Goal: Task Accomplishment & Management: Manage account settings

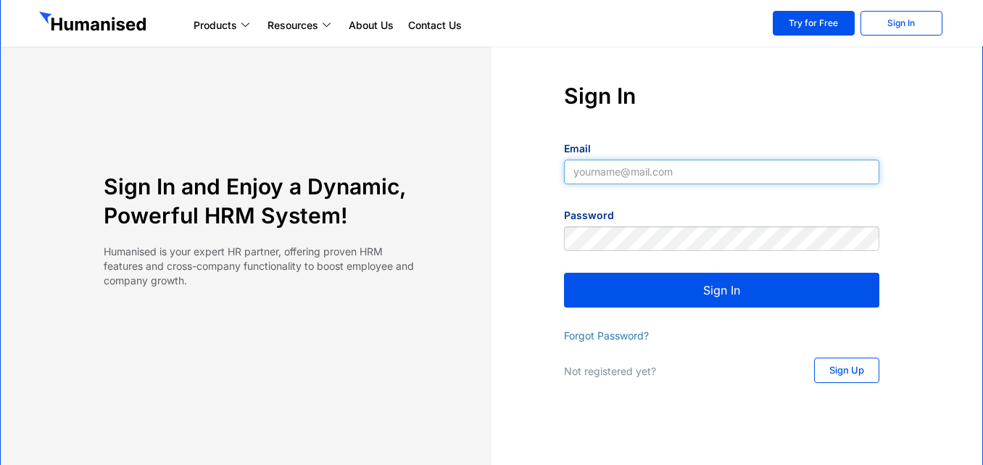
click at [635, 173] on input "Email" at bounding box center [721, 171] width 315 height 25
type input "[EMAIL_ADDRESS][DOMAIN_NAME]"
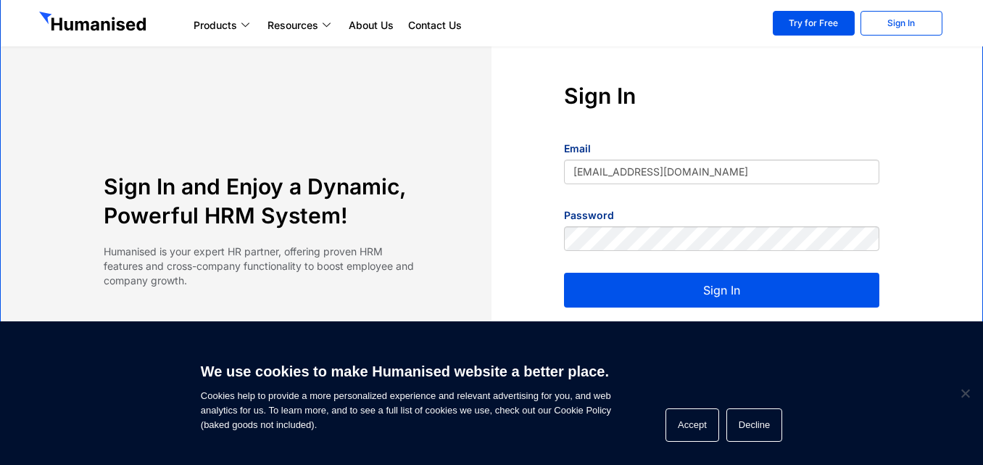
click at [694, 294] on button "Sign In" at bounding box center [721, 290] width 315 height 35
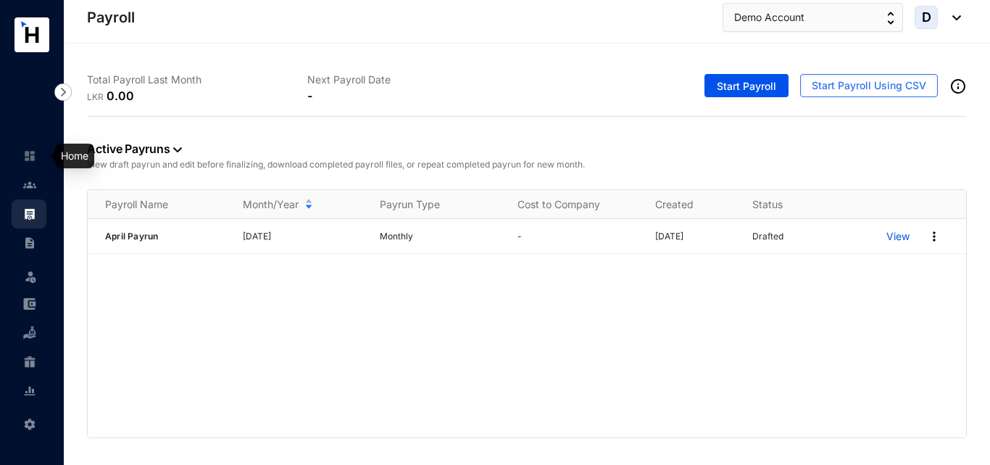
click at [30, 157] on img at bounding box center [29, 155] width 13 height 13
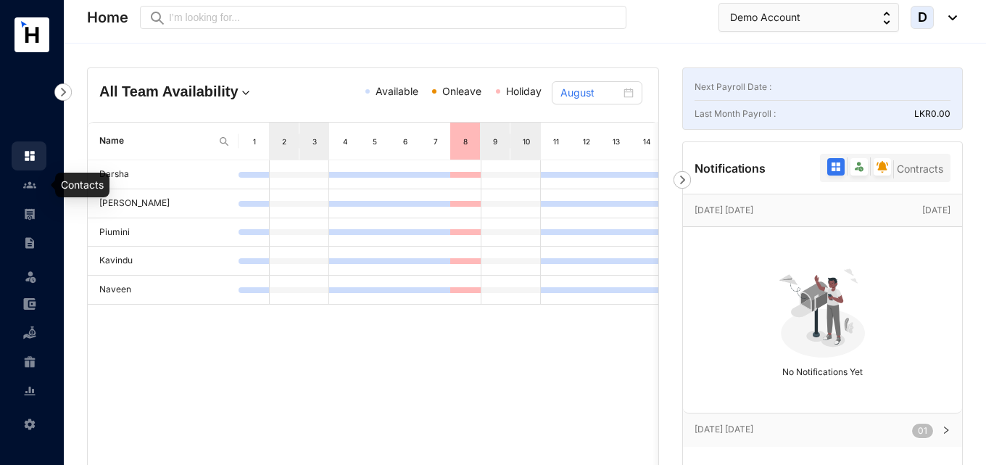
click at [756, 32] on header "Home Preview Demo Account D" at bounding box center [525, 21] width 922 height 43
click at [755, 25] on button "Demo Account" at bounding box center [808, 17] width 181 height 29
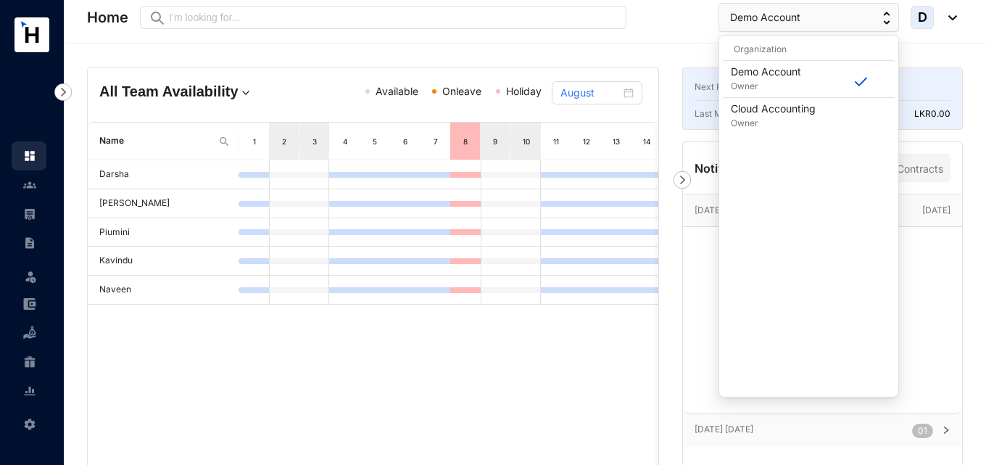
click at [607, 51] on div "All Team Availability Available Onleave Holiday August Name 1 2 3 4 5 6 7 8 9 1…" at bounding box center [525, 381] width 922 height 677
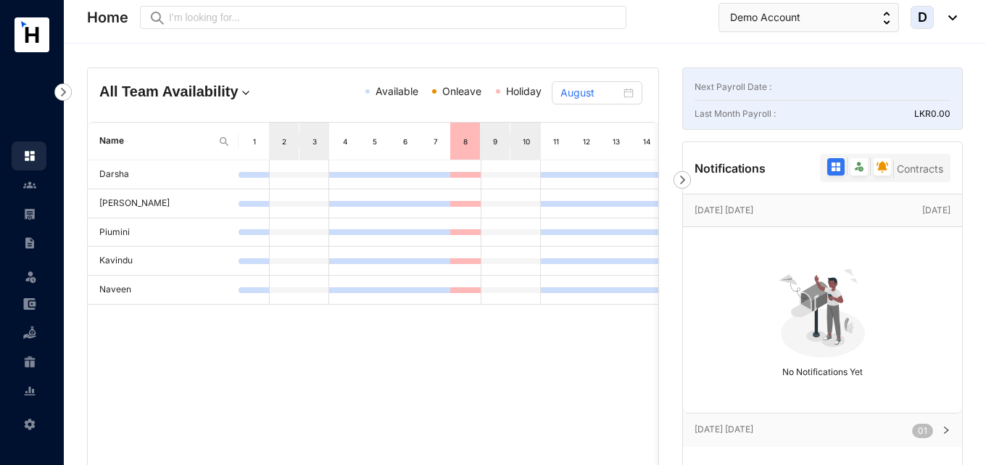
click at [115, 55] on div "All Team Availability Available Onleave Holiday August Name 1 2 3 4 5 6 7 8 9 1…" at bounding box center [525, 381] width 922 height 677
click at [39, 159] on link at bounding box center [41, 156] width 36 height 14
click at [459, 151] on div "8" at bounding box center [465, 141] width 30 height 37
click at [787, 211] on p "[DATE] [DATE]" at bounding box center [809, 210] width 228 height 14
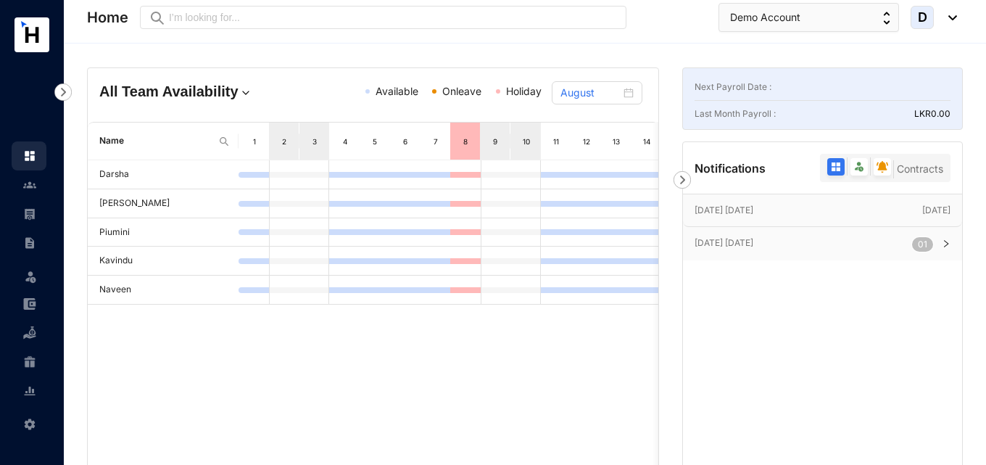
click at [786, 211] on p "[DATE] [DATE]" at bounding box center [809, 210] width 228 height 14
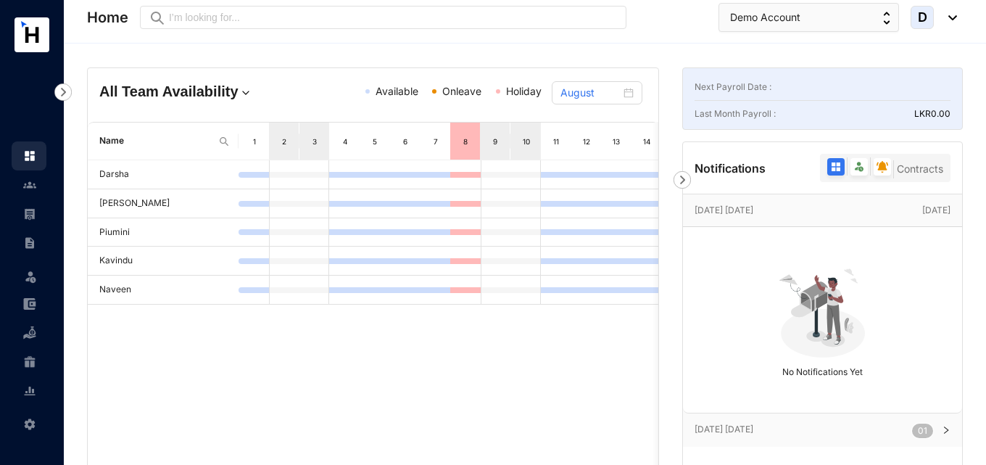
click at [768, 425] on p "[DATE] [DATE]" at bounding box center [803, 429] width 217 height 14
click at [766, 428] on p "[DATE] [DATE]" at bounding box center [803, 429] width 217 height 14
click at [681, 180] on img at bounding box center [682, 179] width 17 height 17
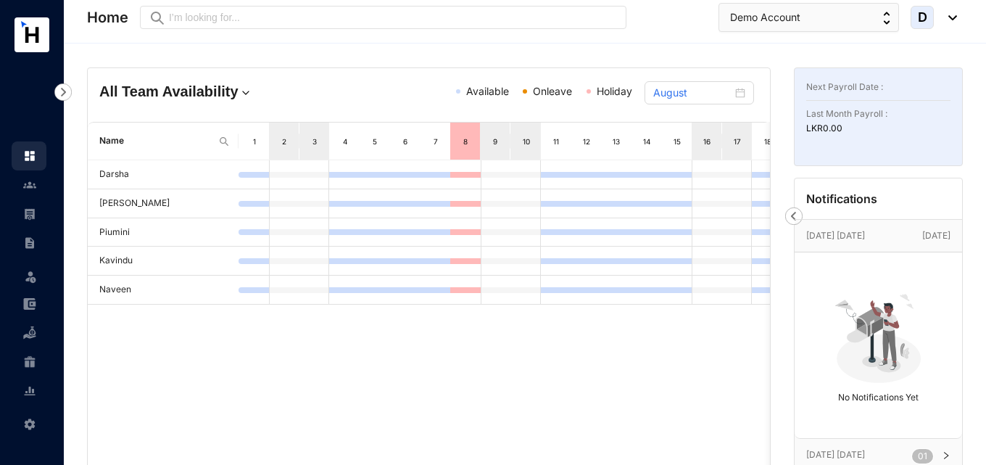
click at [705, 139] on div "16" at bounding box center [707, 141] width 12 height 14
click at [522, 144] on div "10" at bounding box center [527, 141] width 12 height 14
click at [532, 94] on span "Onleave" at bounding box center [547, 91] width 49 height 16
click at [536, 88] on span "Onleave" at bounding box center [552, 91] width 39 height 12
click at [478, 95] on span "Available" at bounding box center [487, 91] width 43 height 12
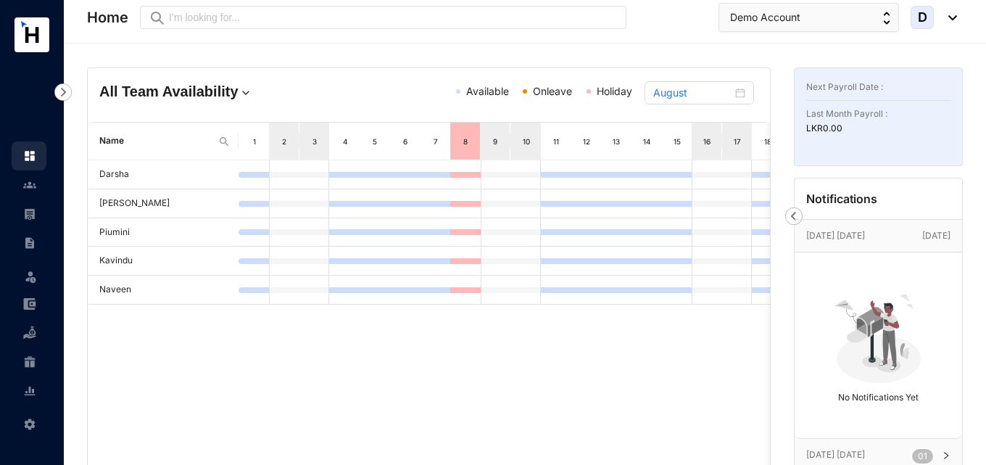
click at [475, 138] on div "8" at bounding box center [465, 141] width 30 height 37
click at [460, 210] on td at bounding box center [465, 203] width 30 height 29
drag, startPoint x: 722, startPoint y: 175, endPoint x: 656, endPoint y: 173, distance: 66.0
click at [656, 173] on tr "Darsha" at bounding box center [631, 174] width 1087 height 29
click at [239, 90] on img at bounding box center [246, 93] width 14 height 14
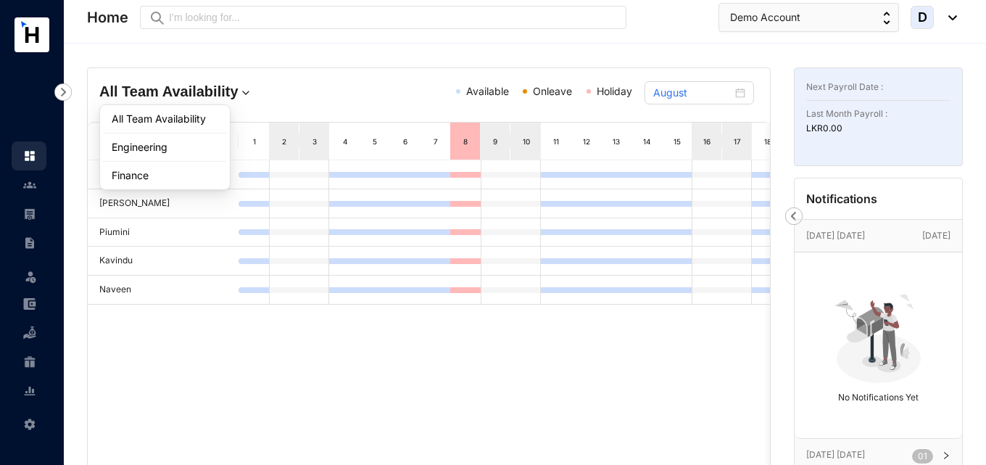
click at [302, 95] on h4 "All Team Availability" at bounding box center [208, 91] width 219 height 20
click at [496, 94] on span "Available" at bounding box center [487, 91] width 43 height 12
click at [832, 131] on p "LKR 0.00" at bounding box center [878, 128] width 144 height 14
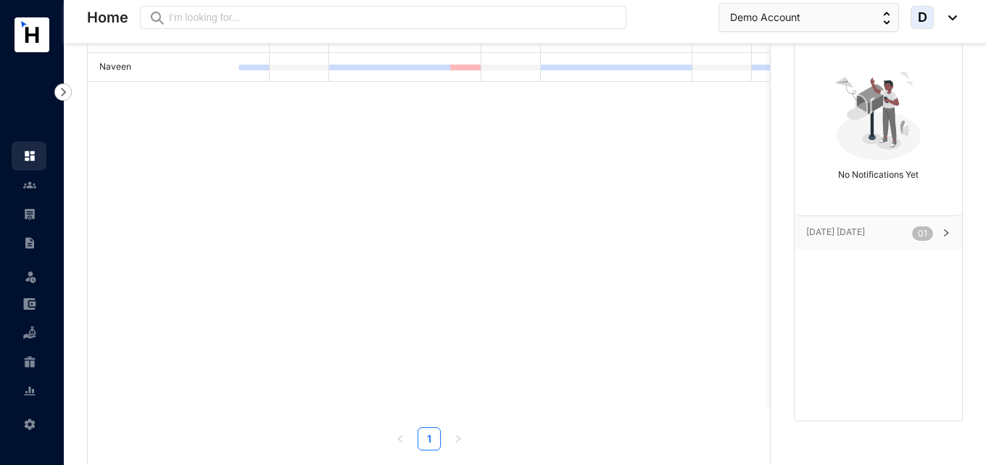
scroll to position [250, 0]
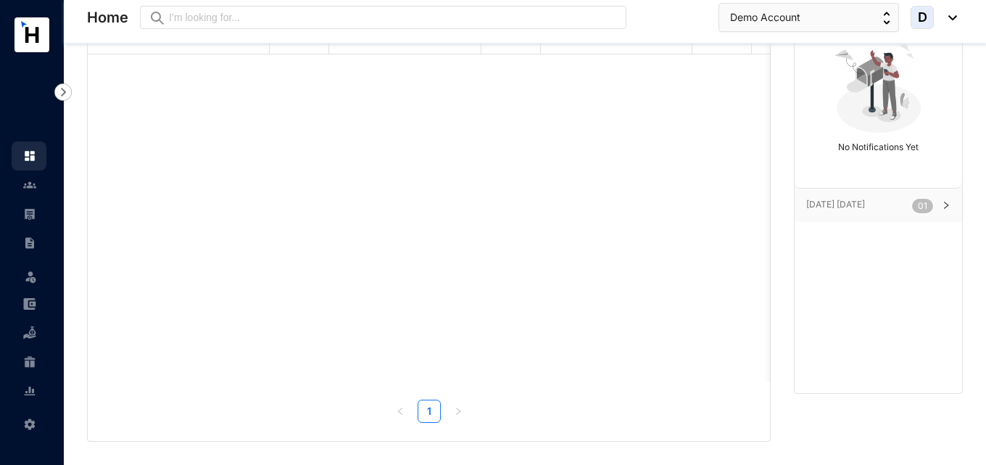
click at [882, 208] on p "[DATE] [DATE]" at bounding box center [859, 204] width 106 height 14
click at [834, 257] on p "Annual Leave" at bounding box center [860, 251] width 63 height 16
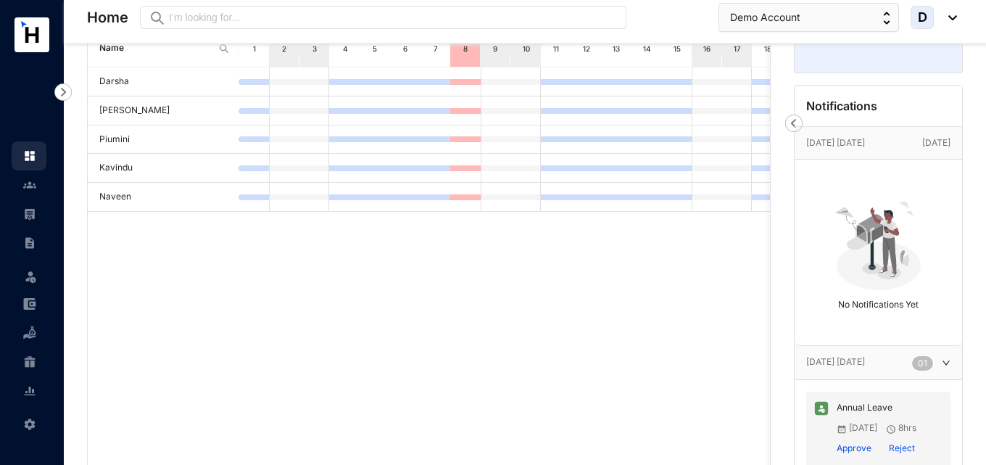
scroll to position [33, 0]
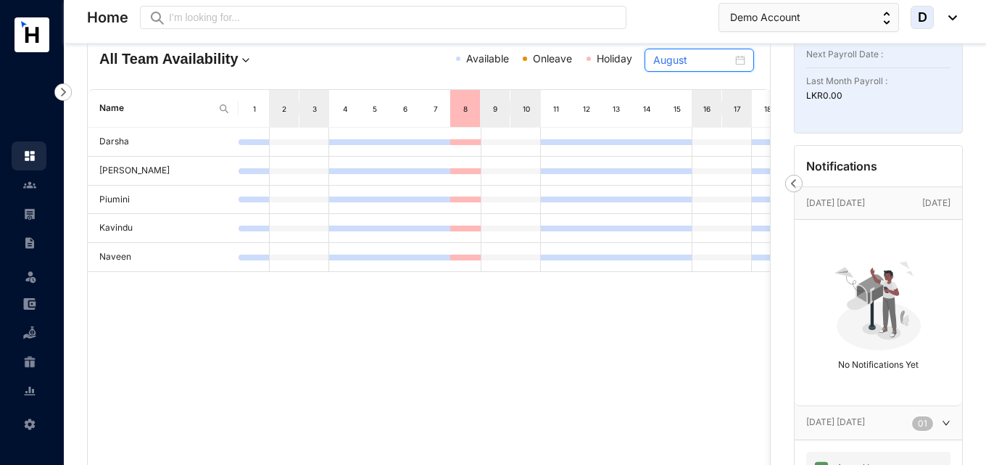
click at [687, 67] on input "August" at bounding box center [692, 60] width 79 height 16
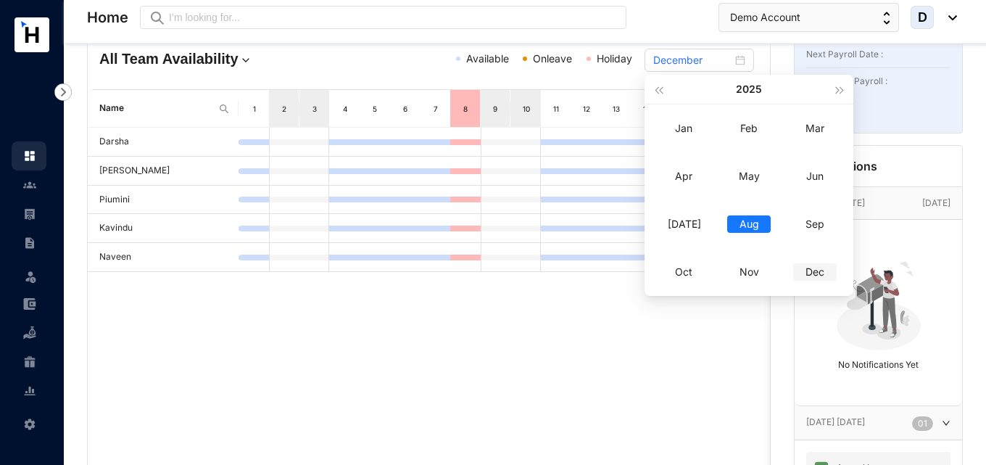
click at [826, 266] on div "Dec" at bounding box center [814, 271] width 43 height 17
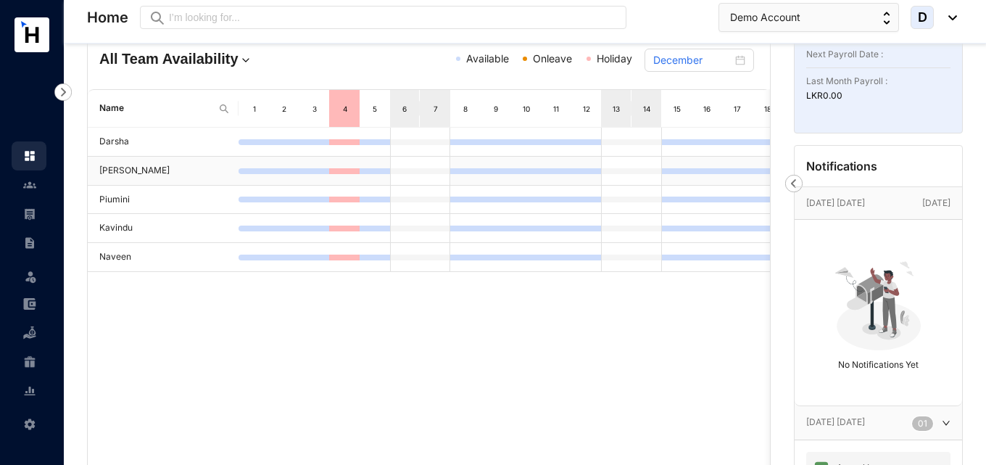
drag, startPoint x: 694, startPoint y: 170, endPoint x: 623, endPoint y: 164, distance: 71.3
click at [623, 164] on tr "[PERSON_NAME]" at bounding box center [631, 171] width 1087 height 29
click at [793, 177] on img at bounding box center [793, 183] width 17 height 17
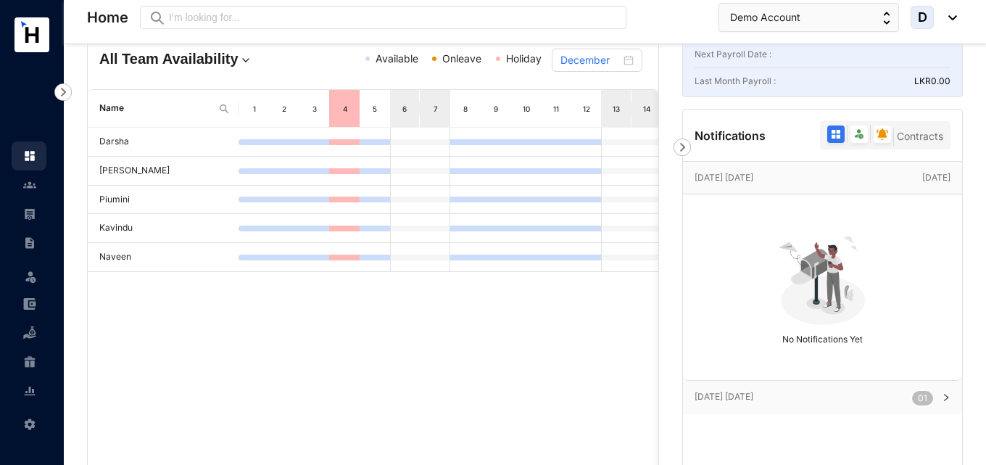
click at [685, 145] on img at bounding box center [682, 146] width 17 height 17
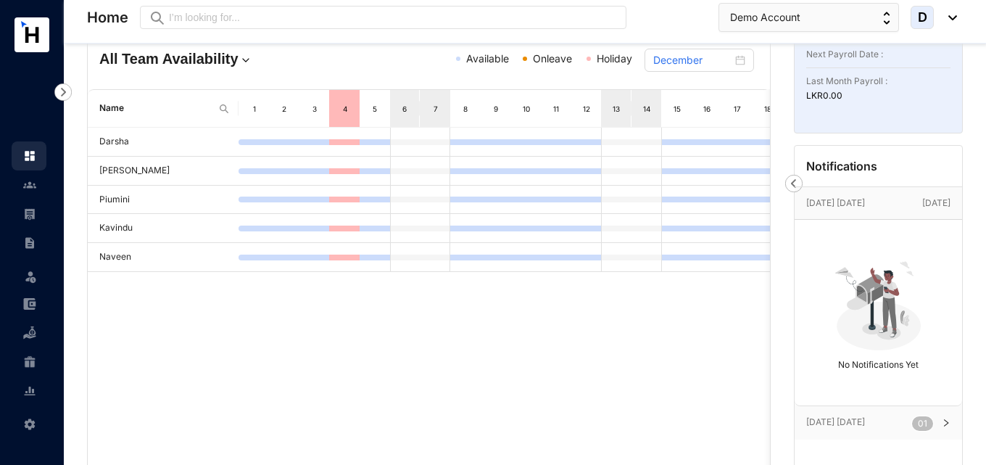
click at [713, 115] on div "16" at bounding box center [707, 108] width 30 height 37
drag, startPoint x: 289, startPoint y: 139, endPoint x: 299, endPoint y: 144, distance: 11.3
click at [290, 139] on div at bounding box center [284, 142] width 30 height 6
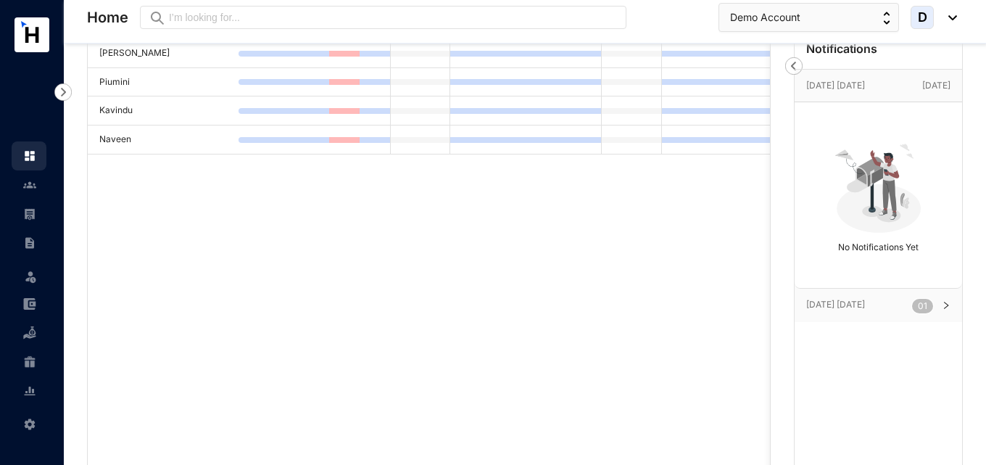
scroll to position [0, 0]
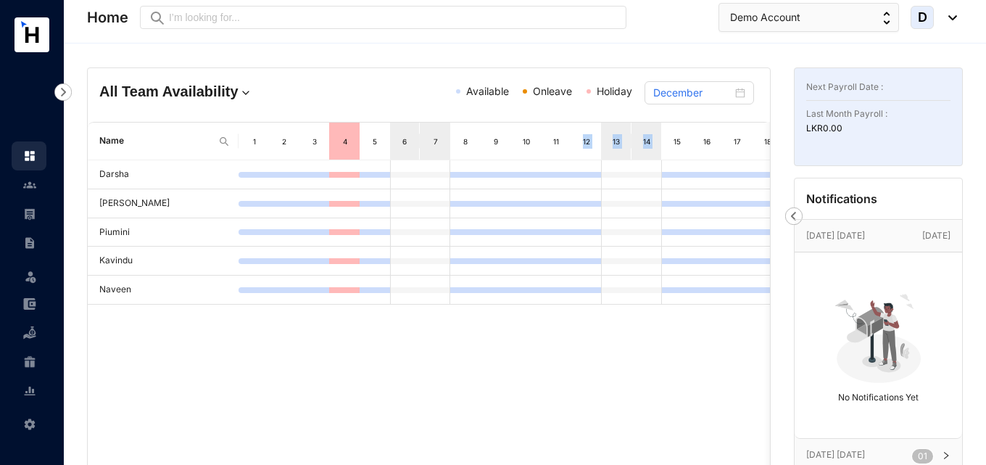
drag, startPoint x: 694, startPoint y: 140, endPoint x: 576, endPoint y: 149, distance: 118.5
click at [575, 148] on tr "Name 1 2 3 4 5 6 7 8 9 10 11 12 13 14 15 16 17 18 19 20 21 22 23 24 25 26 27 28…" at bounding box center [634, 141] width 1092 height 38
click at [616, 146] on div "13" at bounding box center [616, 141] width 12 height 14
click at [681, 145] on div "15" at bounding box center [677, 141] width 12 height 14
drag, startPoint x: 757, startPoint y: 169, endPoint x: 679, endPoint y: 169, distance: 77.6
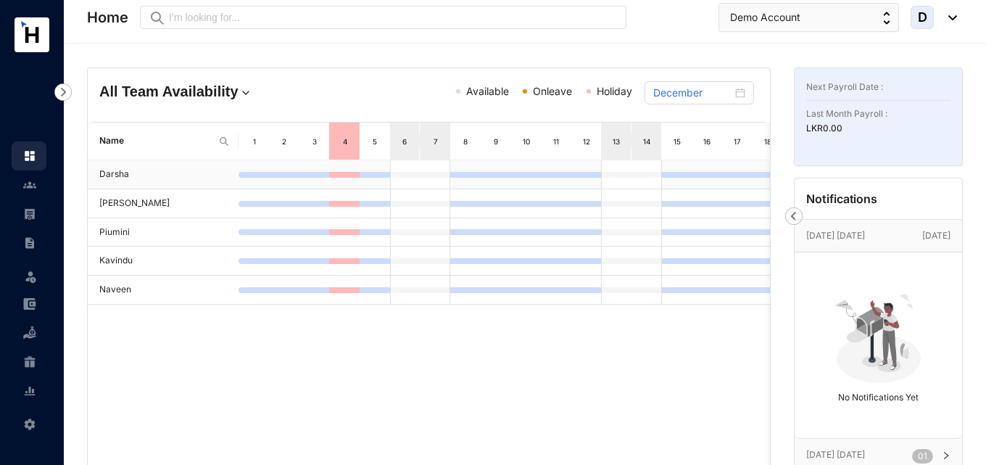
click at [679, 169] on tr "Darsha" at bounding box center [631, 174] width 1087 height 29
click at [789, 215] on img at bounding box center [793, 215] width 17 height 17
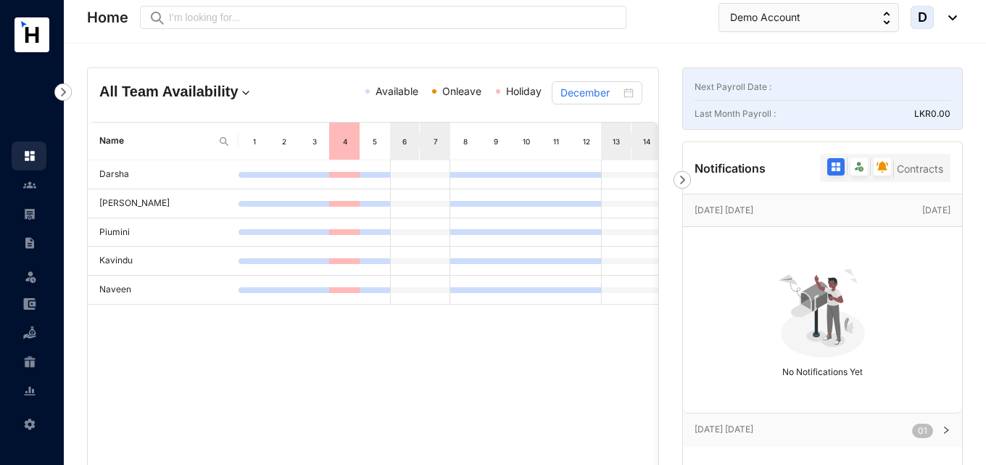
click at [650, 145] on div "14" at bounding box center [647, 141] width 12 height 14
click at [681, 179] on img at bounding box center [682, 179] width 17 height 17
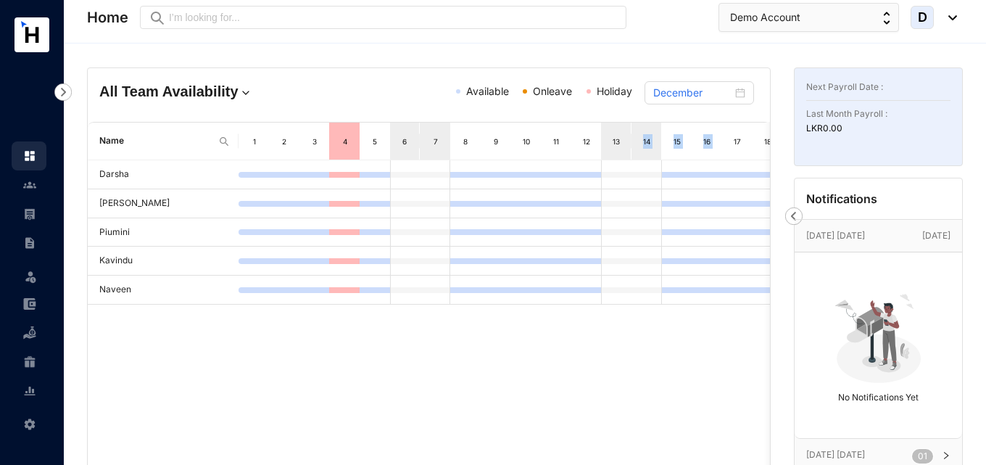
drag, startPoint x: 747, startPoint y: 144, endPoint x: 633, endPoint y: 142, distance: 114.6
click at [633, 142] on tr "Name 1 2 3 4 5 6 7 8 9 10 11 12 13 14 15 16 17 18 19 20 21 22 23 24 25 26 27 28…" at bounding box center [634, 141] width 1092 height 38
drag, startPoint x: 323, startPoint y: 154, endPoint x: 312, endPoint y: 152, distance: 12.0
click at [321, 153] on div "3" at bounding box center [314, 141] width 30 height 37
click at [357, 145] on div "4" at bounding box center [344, 141] width 30 height 37
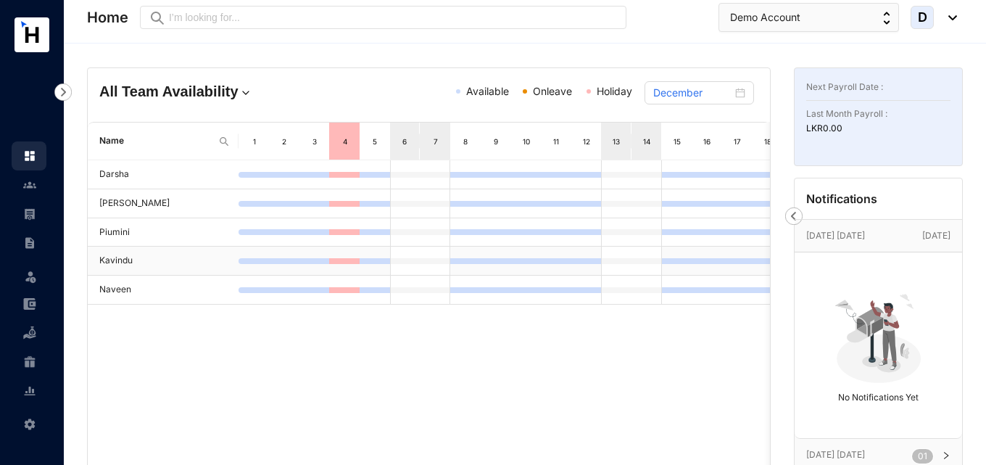
click at [623, 267] on div at bounding box center [616, 260] width 30 height 28
click at [711, 257] on td at bounding box center [707, 260] width 30 height 29
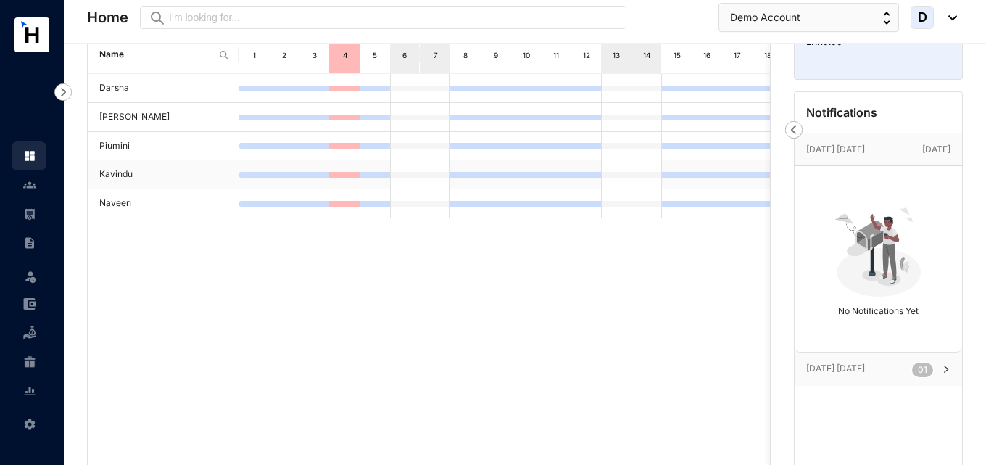
scroll to position [250, 0]
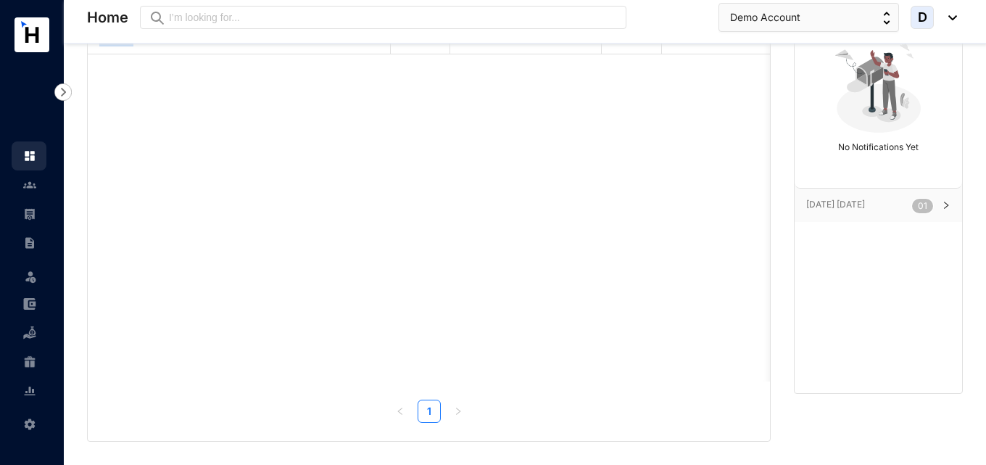
drag, startPoint x: 425, startPoint y: 382, endPoint x: 428, endPoint y: 376, distance: 7.5
click at [442, 377] on div "Name 1 2 3 4 5 6 7 8 9 10 11 12 13 14 15 16 17 18 19 20 21 22 23 24 25 26 27 28…" at bounding box center [429, 147] width 682 height 551
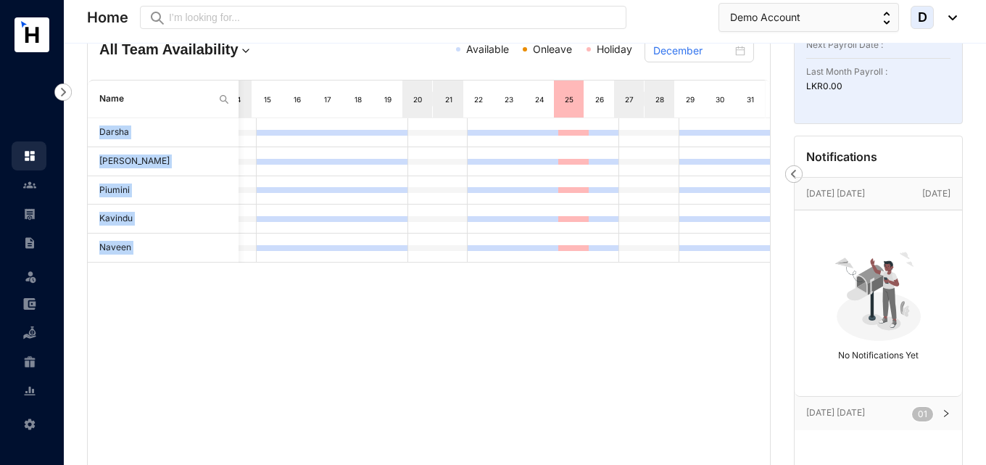
scroll to position [72, 0]
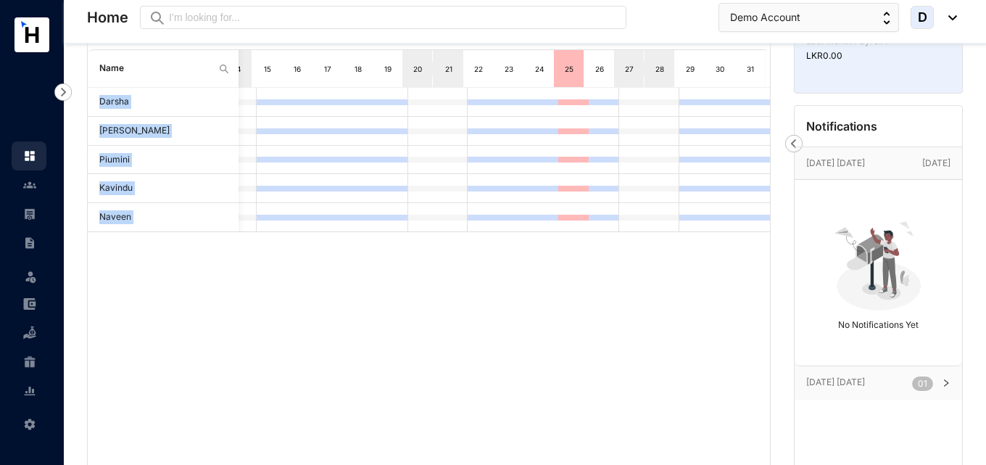
click at [647, 332] on div "[PERSON_NAME] [PERSON_NAME] Piumini [PERSON_NAME]" at bounding box center [429, 323] width 682 height 471
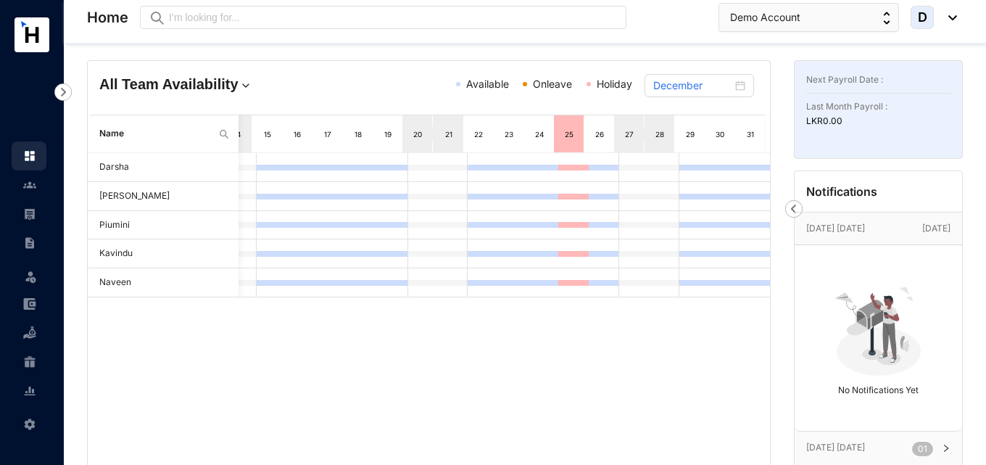
scroll to position [0, 0]
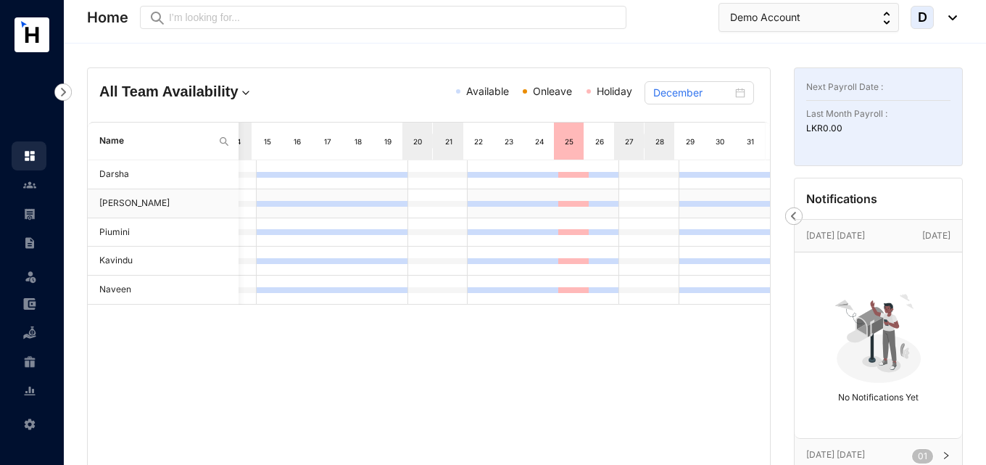
click at [594, 191] on td at bounding box center [604, 203] width 30 height 29
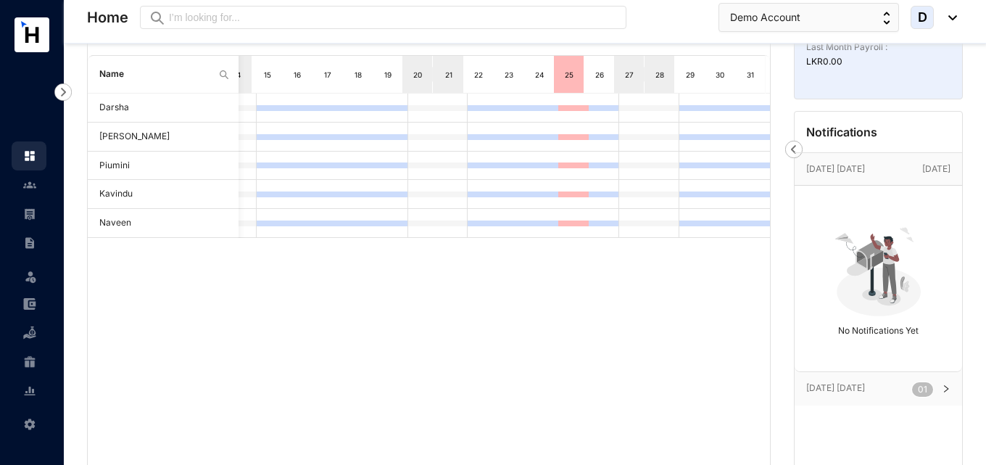
scroll to position [72, 0]
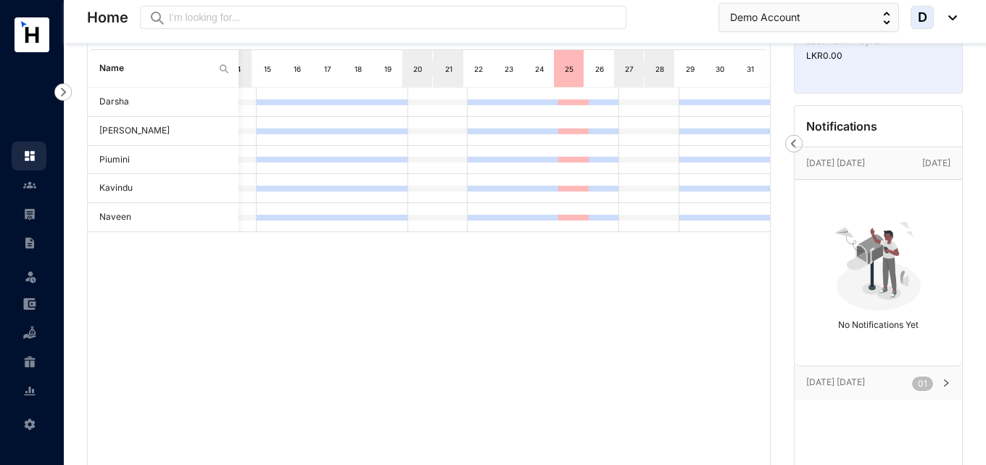
click at [842, 386] on p "[DATE] [DATE]" at bounding box center [859, 382] width 106 height 14
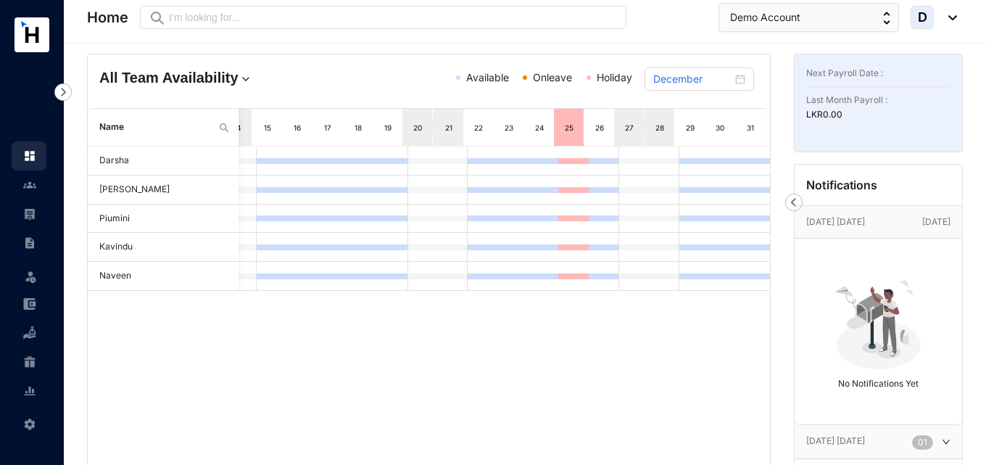
scroll to position [0, 0]
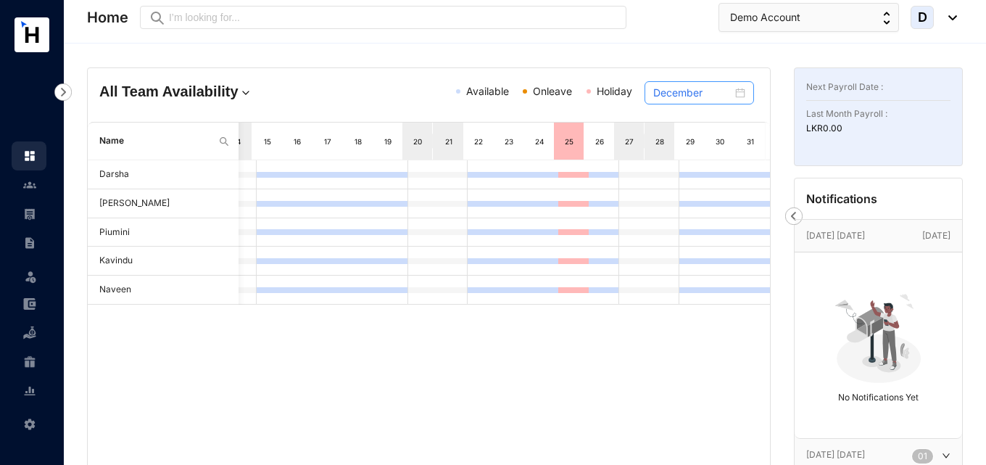
click at [692, 101] on div "December" at bounding box center [699, 92] width 109 height 23
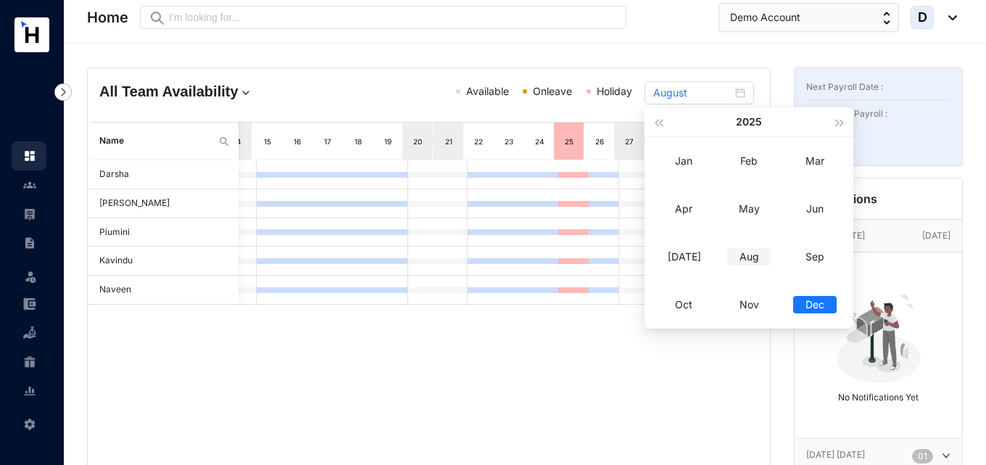
click at [755, 261] on div "Aug" at bounding box center [748, 256] width 43 height 17
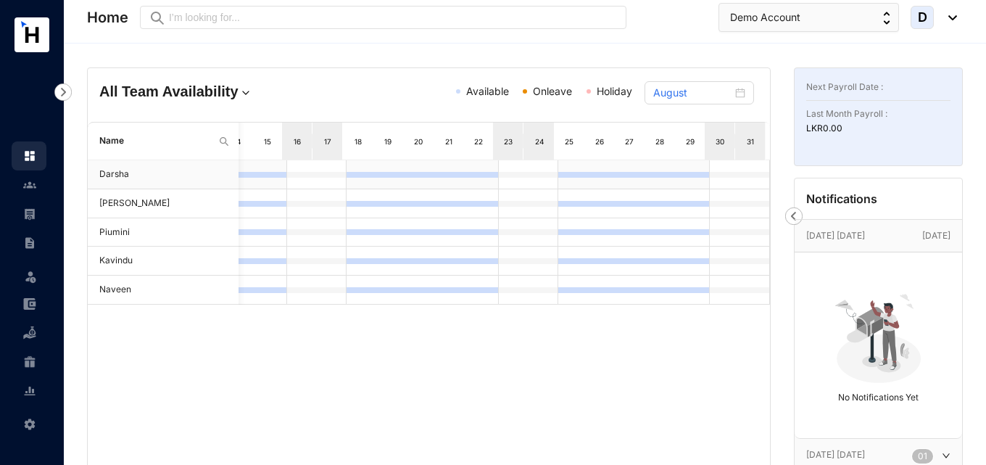
click at [576, 172] on div at bounding box center [573, 175] width 30 height 6
click at [571, 176] on div at bounding box center [573, 175] width 30 height 6
click at [569, 163] on td at bounding box center [573, 174] width 30 height 29
click at [565, 186] on td at bounding box center [573, 174] width 30 height 29
click at [563, 223] on td at bounding box center [573, 232] width 30 height 29
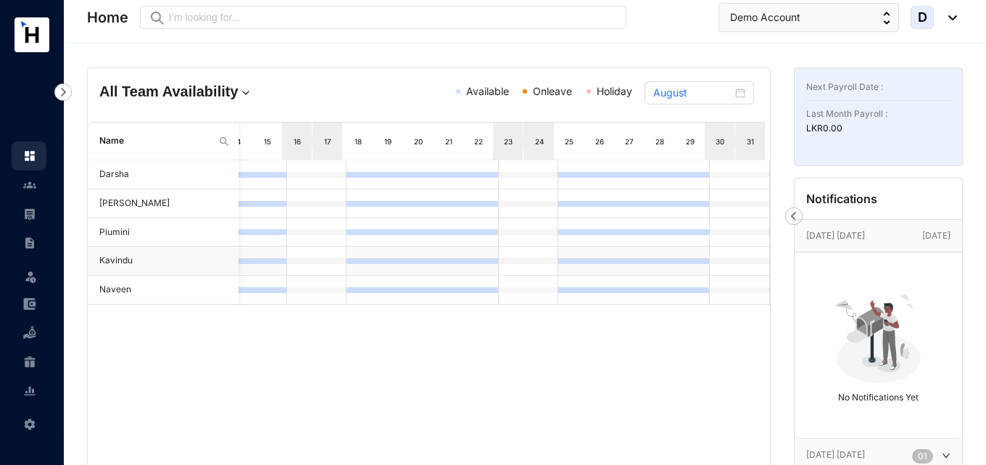
click at [572, 253] on td at bounding box center [573, 260] width 30 height 29
click at [589, 260] on div at bounding box center [604, 261] width 30 height 6
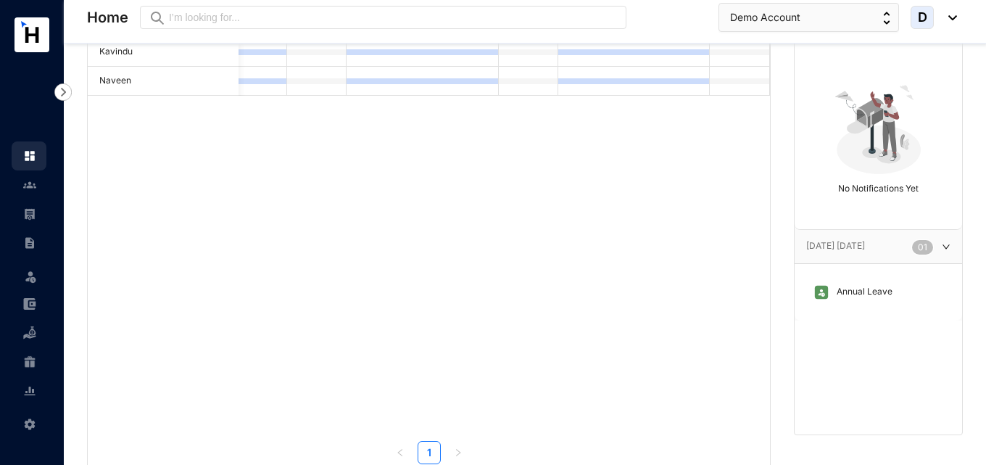
scroll to position [217, 0]
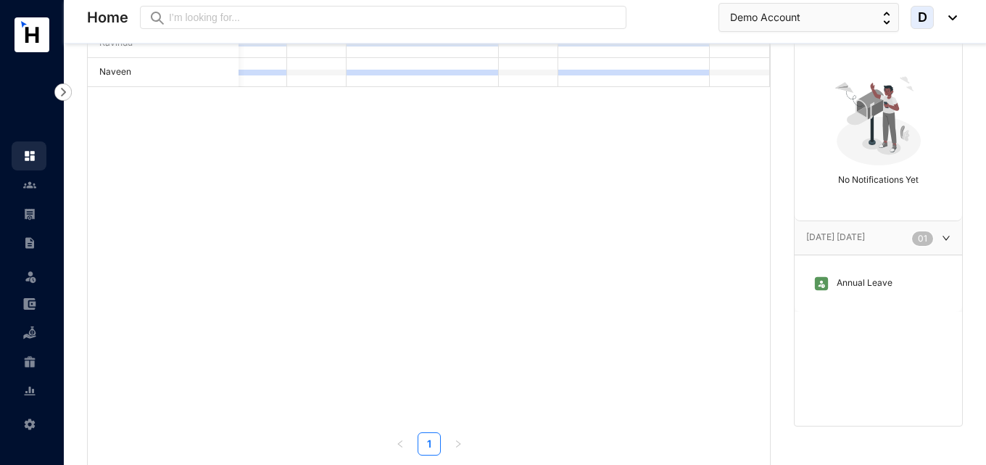
click at [840, 288] on p "Annual Leave" at bounding box center [860, 283] width 63 height 16
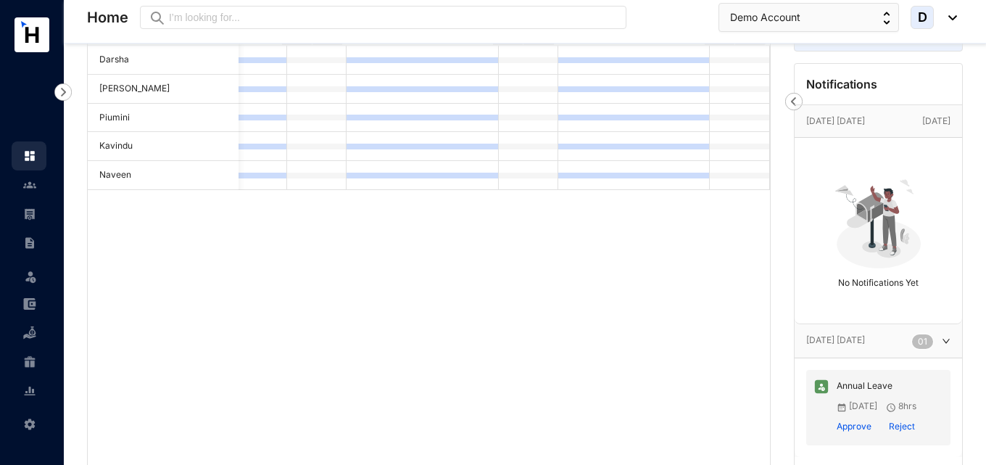
scroll to position [0, 0]
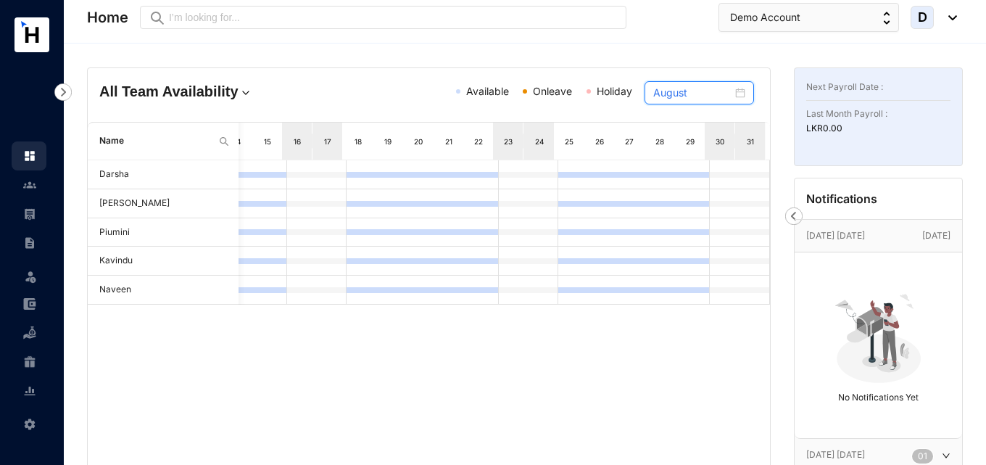
click at [704, 99] on input "August" at bounding box center [692, 93] width 79 height 16
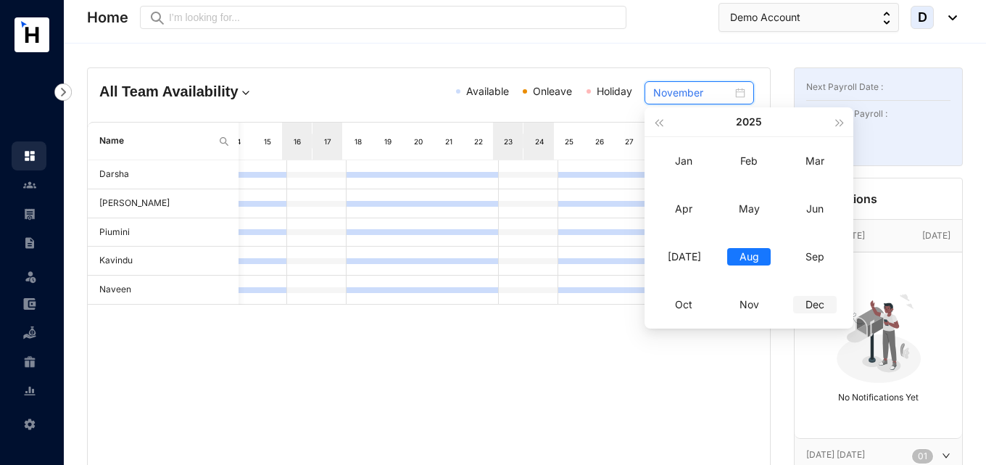
type input "December"
click at [801, 304] on div "Dec" at bounding box center [814, 304] width 43 height 17
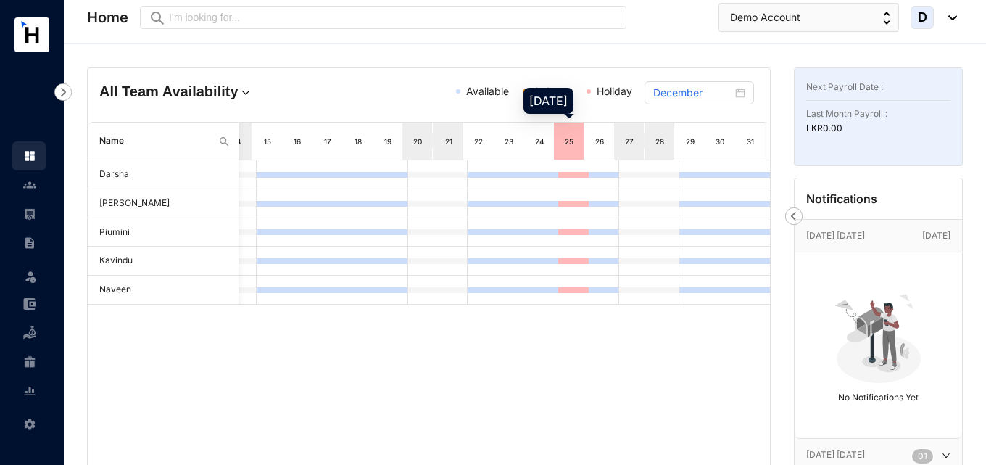
click at [573, 145] on div "25" at bounding box center [569, 141] width 12 height 14
click at [562, 173] on div at bounding box center [573, 175] width 30 height 6
click at [558, 191] on td at bounding box center [573, 203] width 30 height 29
click at [608, 144] on div "26" at bounding box center [599, 141] width 30 height 37
click at [598, 144] on div "26" at bounding box center [600, 141] width 12 height 14
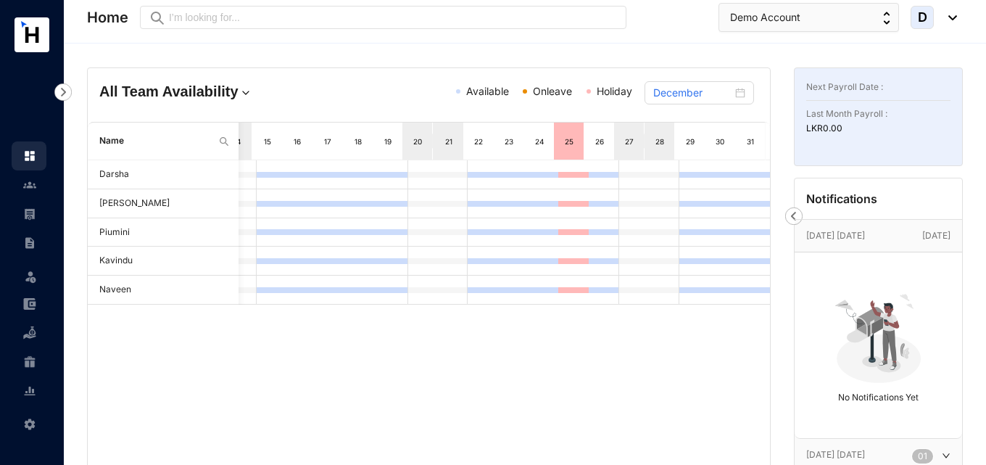
click at [528, 146] on div "24" at bounding box center [538, 141] width 30 height 37
click at [239, 148] on div "14" at bounding box center [237, 141] width 12 height 14
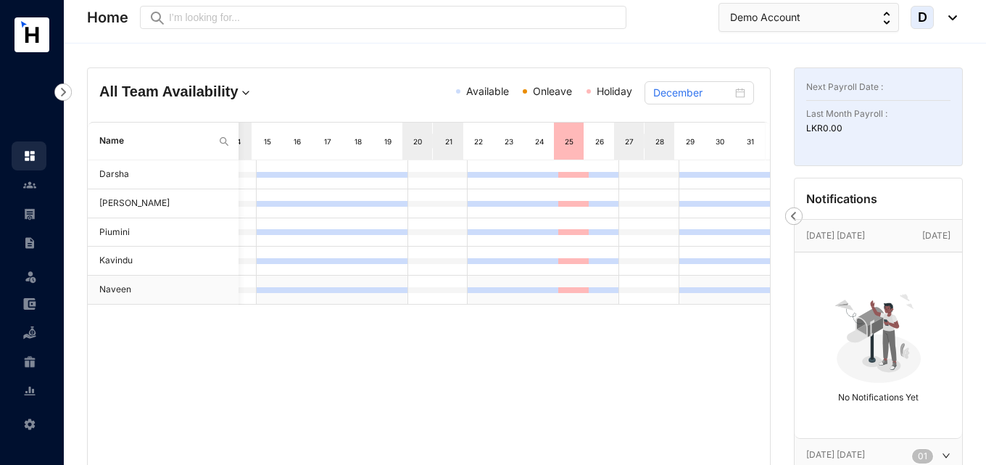
click at [377, 283] on td at bounding box center [392, 289] width 30 height 29
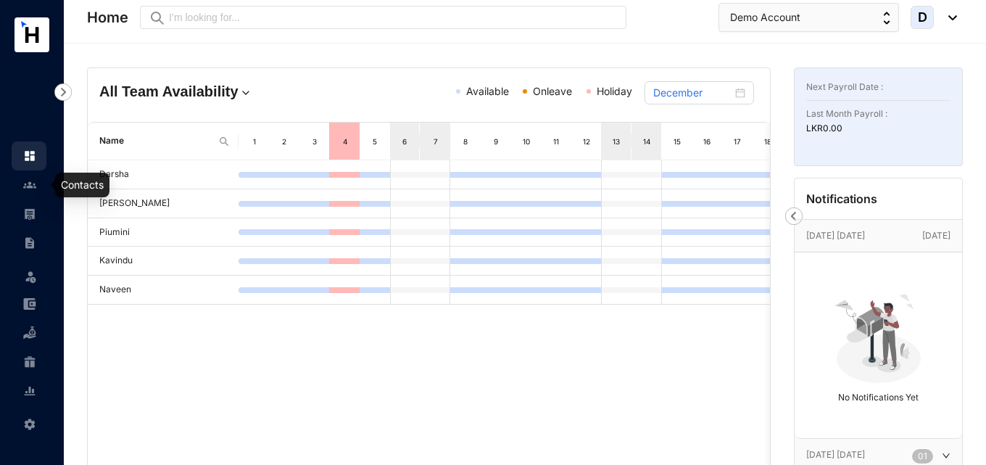
click at [31, 186] on img at bounding box center [29, 184] width 13 height 13
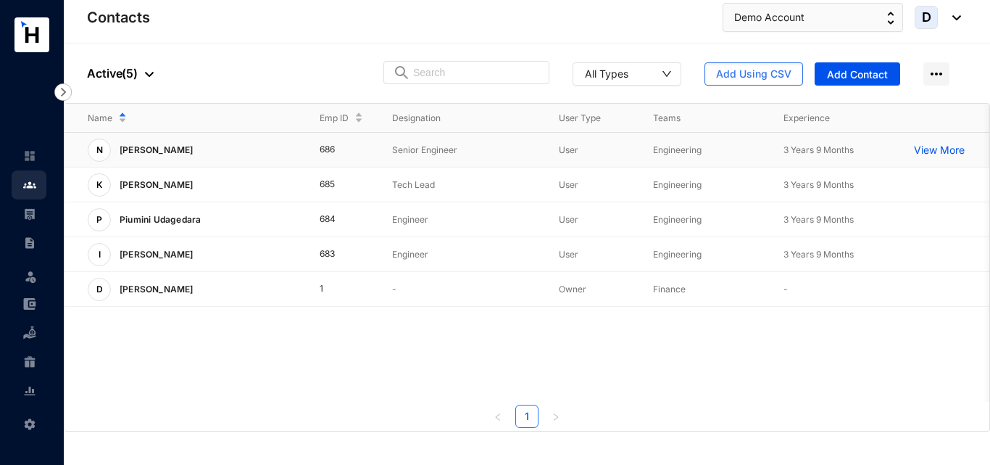
click at [927, 154] on p "View More" at bounding box center [943, 150] width 58 height 14
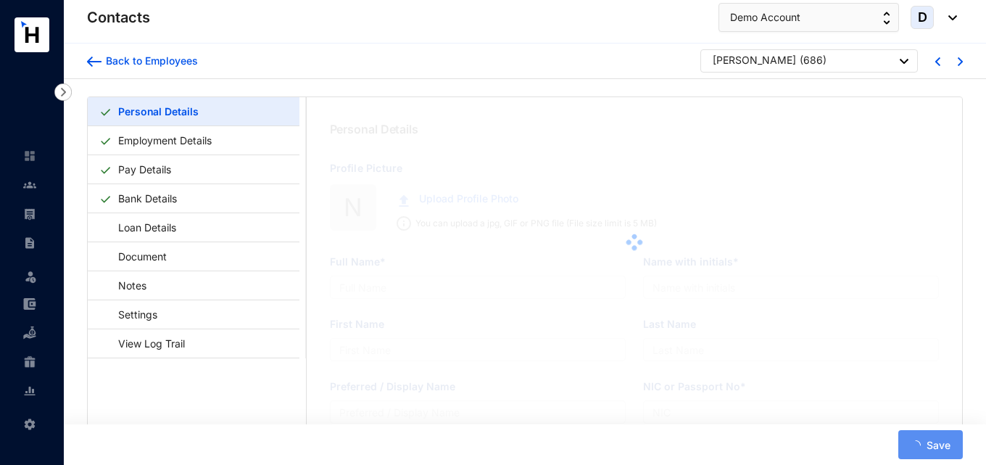
type input "[PERSON_NAME]"
type input "Naveen CSV"
type input "[PERSON_NAME]"
type input "Naveen"
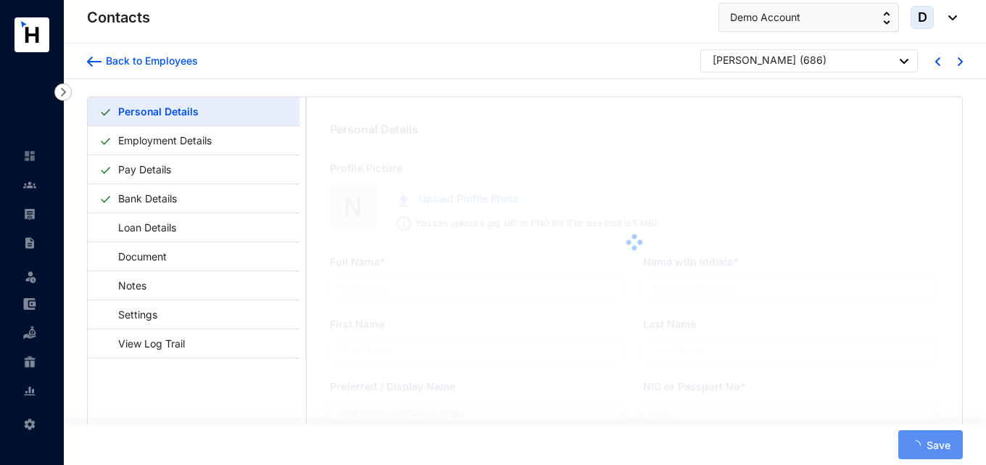
type input "962440016V"
type input "7214526770"
type input "[STREET_ADDRESS][PERSON_NAME]"
type input "[DATE]"
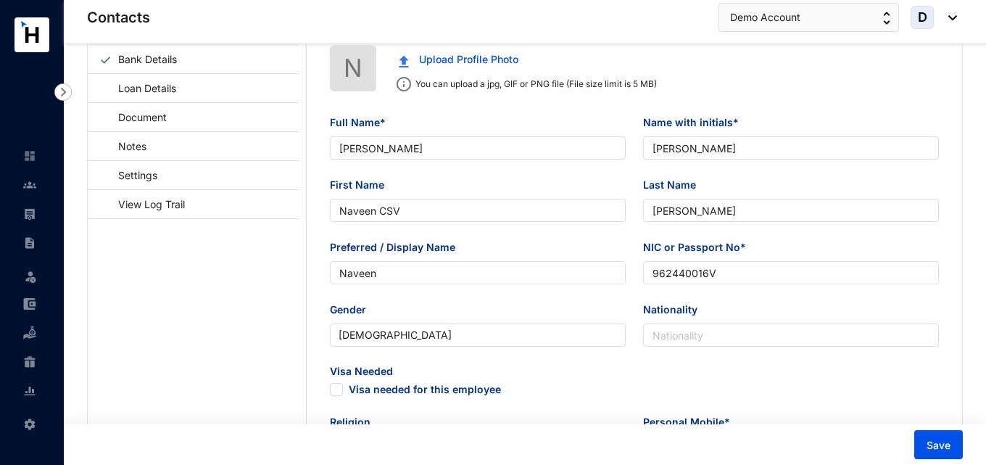
scroll to position [145, 0]
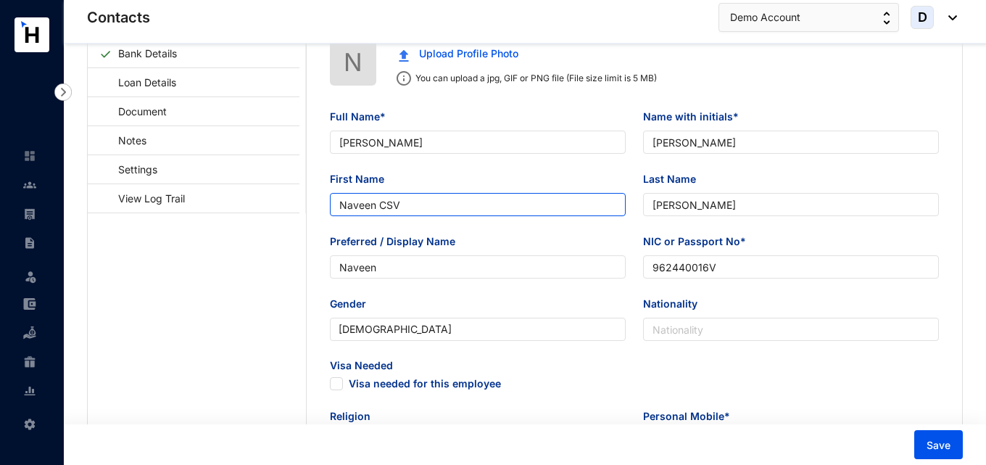
click at [443, 206] on input "Naveen CSV" at bounding box center [478, 204] width 296 height 23
type input "Naveen"
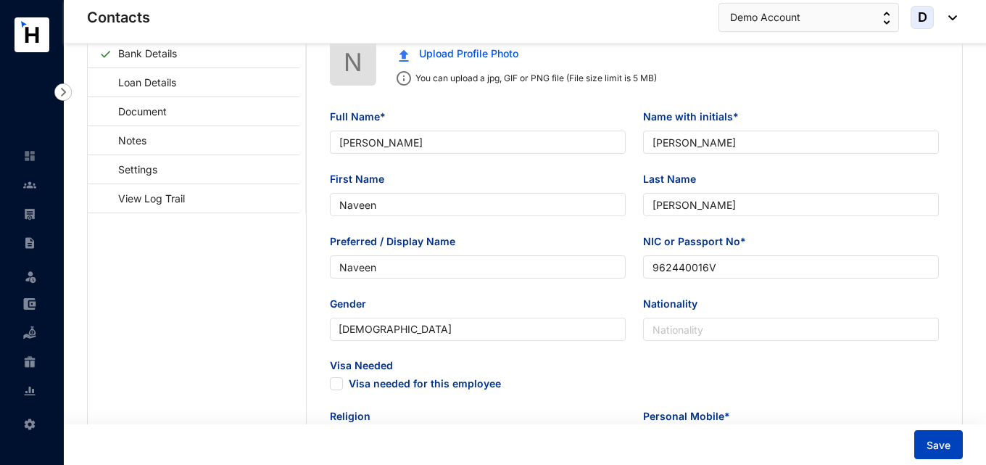
click at [927, 457] on button "Save" at bounding box center [938, 444] width 49 height 29
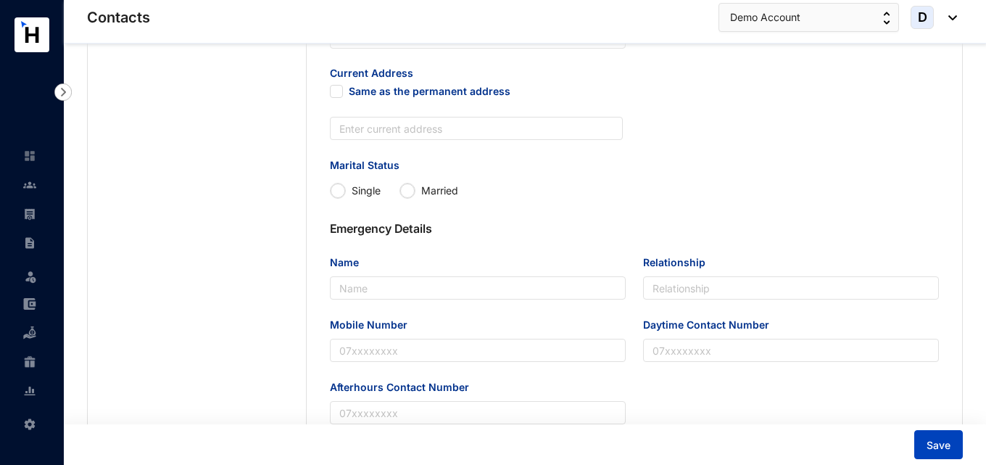
scroll to position [725, 0]
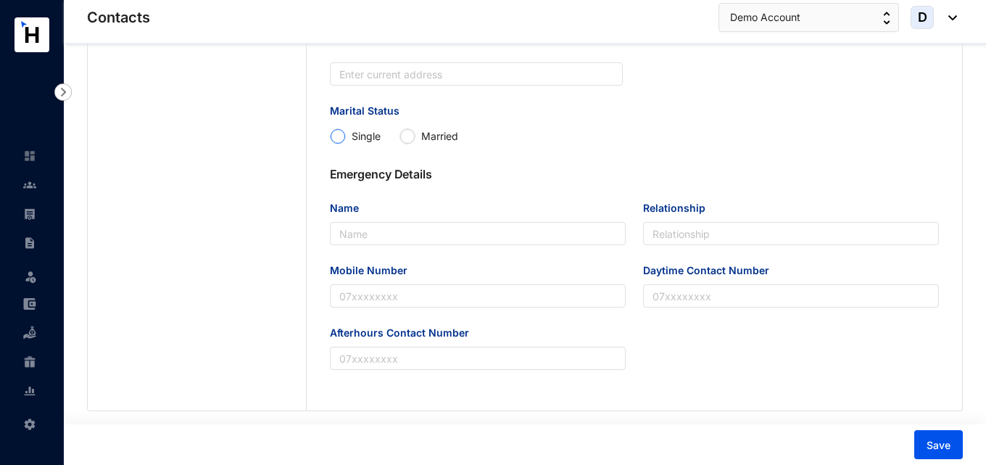
click at [339, 135] on input "Single" at bounding box center [338, 136] width 14 height 14
radio input "true"
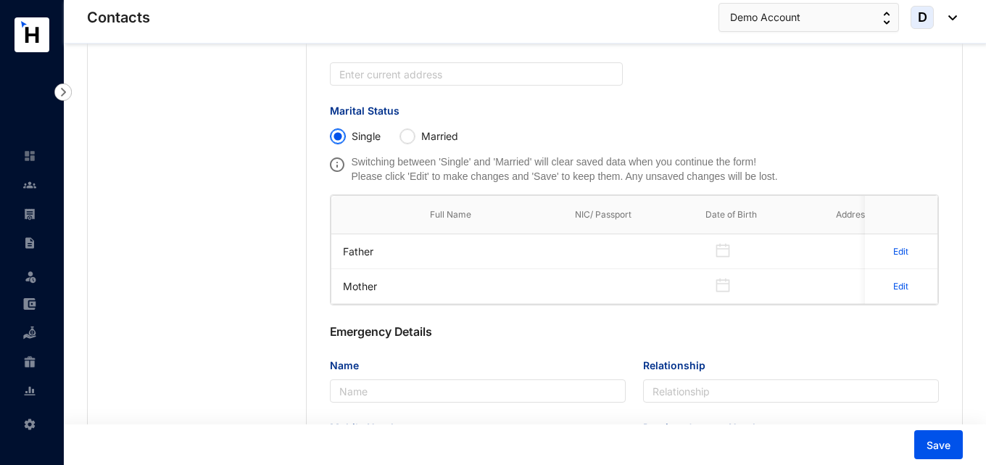
click at [341, 136] on input "Single" at bounding box center [338, 136] width 14 height 14
click at [406, 128] on span at bounding box center [407, 136] width 16 height 16
click at [406, 129] on input "Married" at bounding box center [407, 136] width 14 height 14
radio input "true"
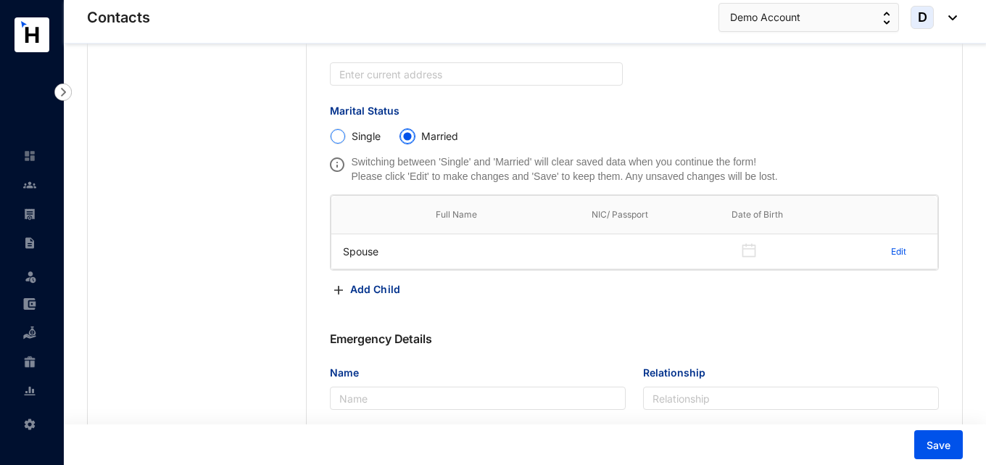
click at [340, 136] on input "Single" at bounding box center [338, 136] width 14 height 14
radio input "true"
radio input "false"
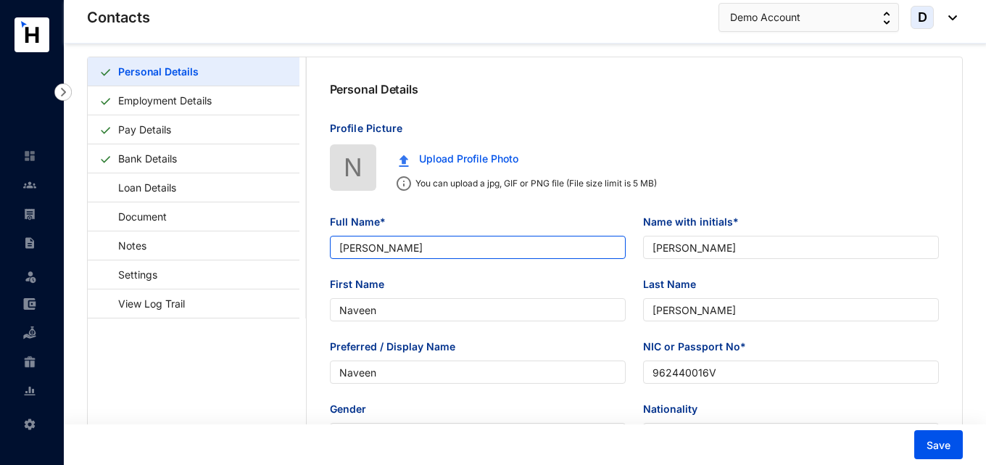
scroll to position [0, 0]
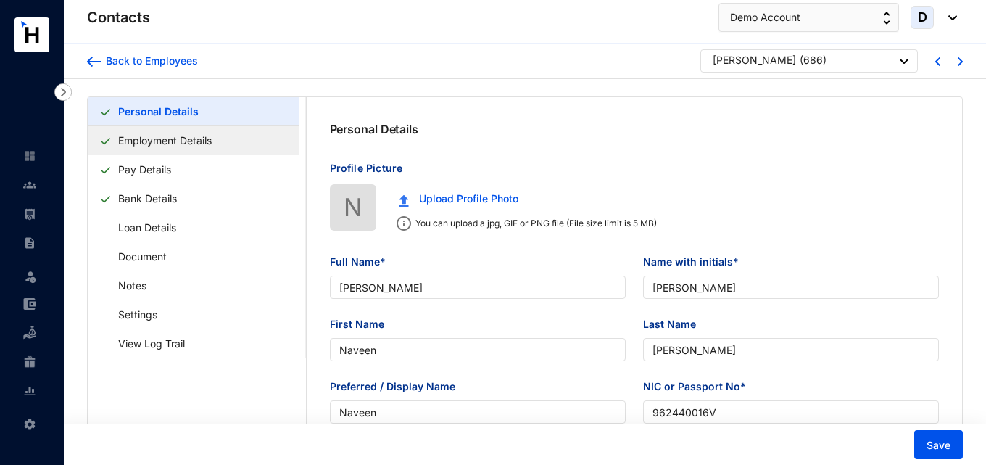
click at [216, 137] on link "Employment Details" at bounding box center [164, 140] width 105 height 30
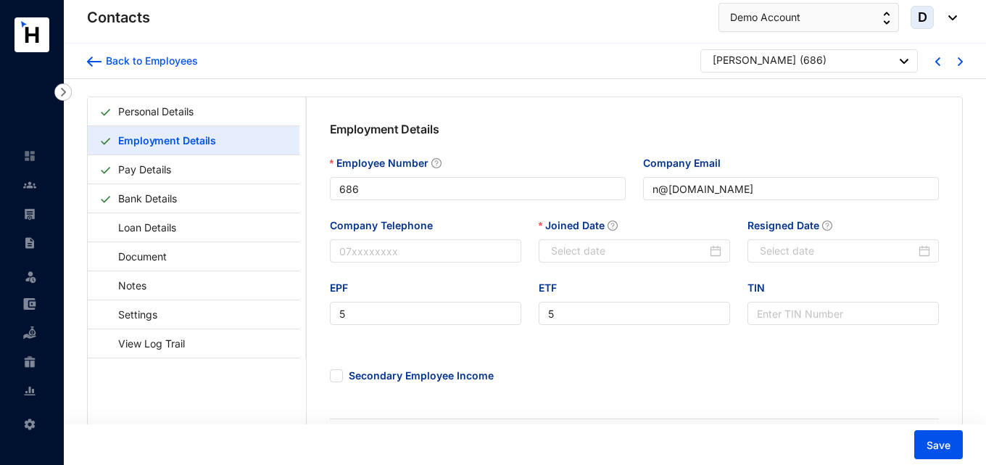
type input "[DATE]"
click at [402, 258] on input "Company Telephone" at bounding box center [425, 250] width 191 height 23
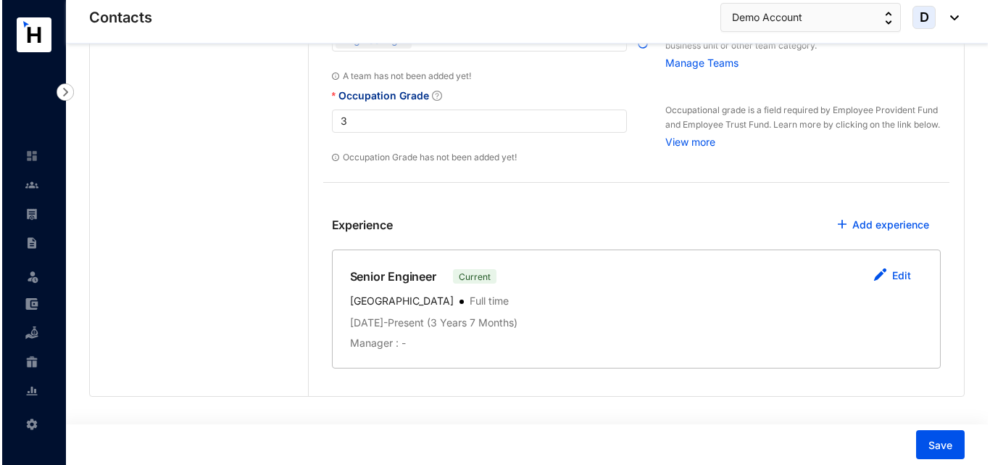
scroll to position [608, 0]
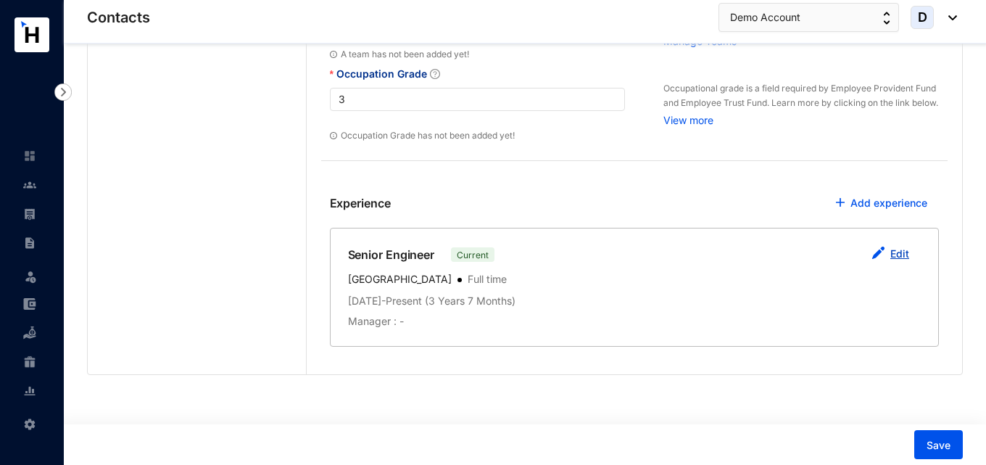
click at [896, 254] on link "Edit" at bounding box center [899, 253] width 19 height 12
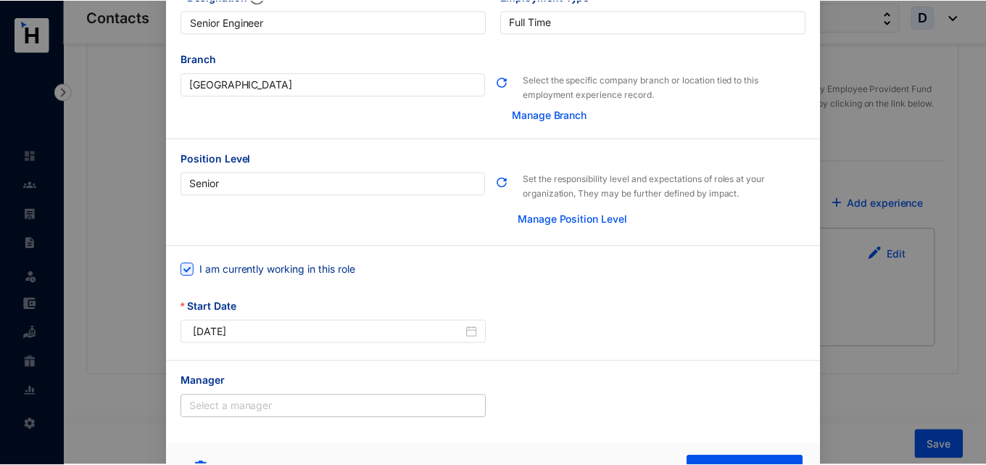
scroll to position [102, 0]
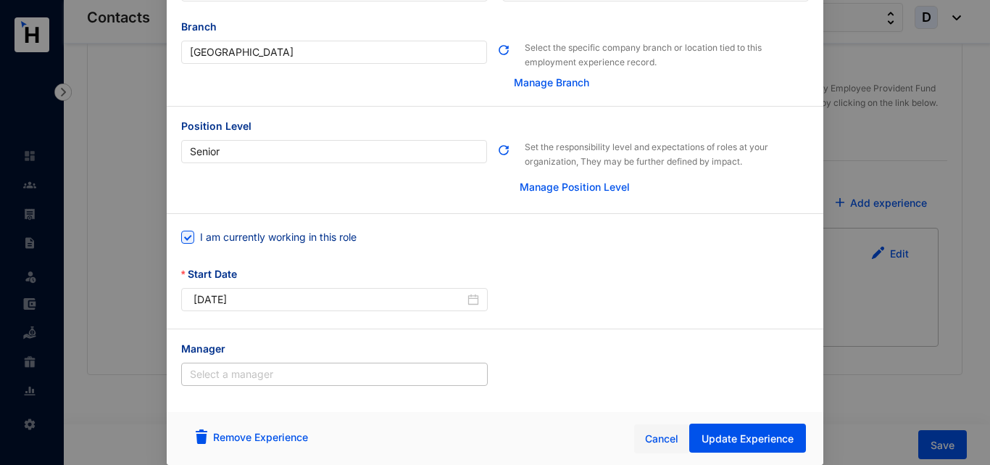
click at [658, 434] on span "Cancel" at bounding box center [661, 439] width 33 height 16
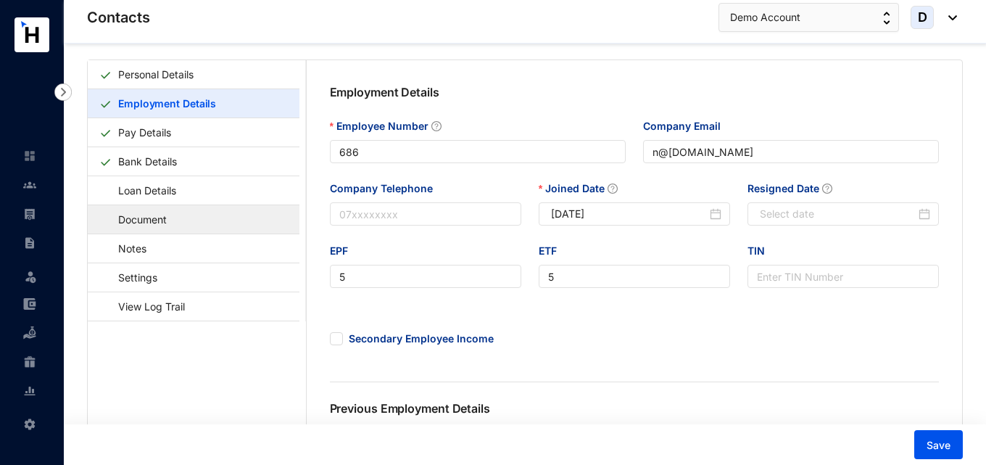
scroll to position [28, 0]
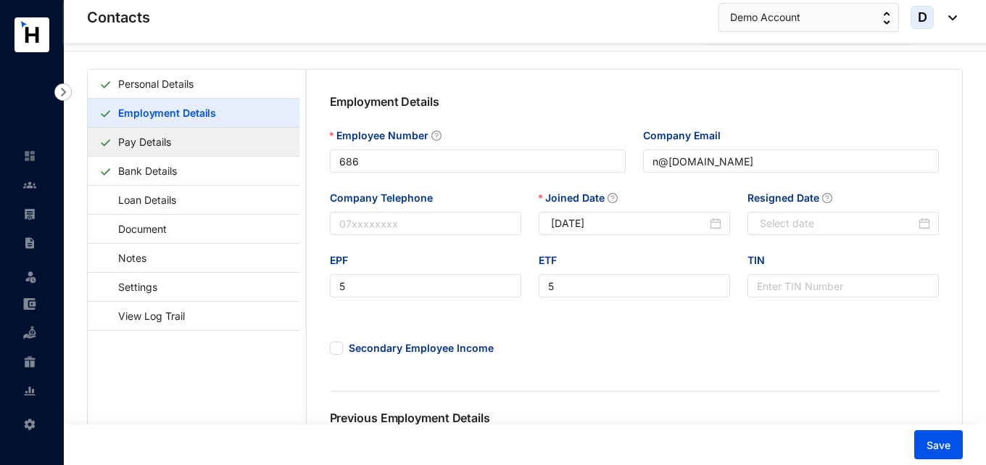
click at [152, 143] on link "Pay Details" at bounding box center [144, 142] width 65 height 30
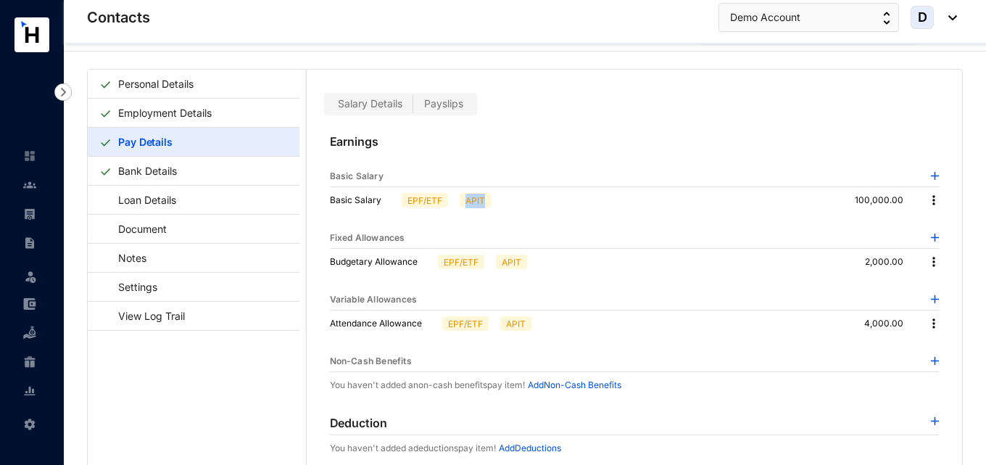
click at [485, 201] on span "APIT" at bounding box center [475, 200] width 31 height 14
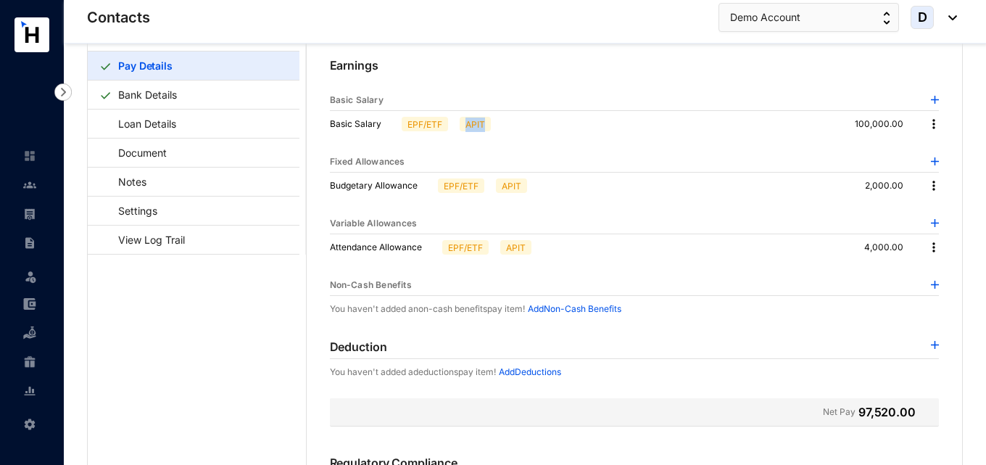
scroll to position [36, 0]
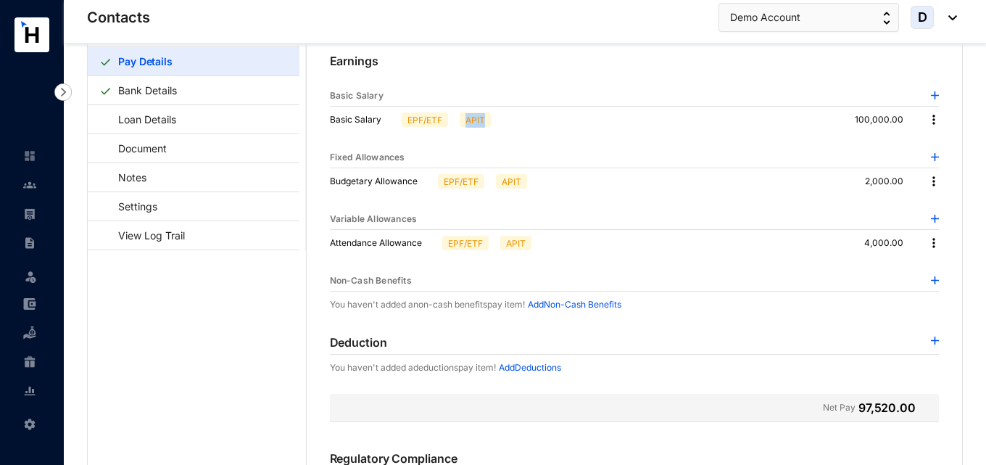
click at [927, 183] on img at bounding box center [934, 181] width 14 height 14
click at [935, 201] on span "Edit" at bounding box center [949, 206] width 30 height 16
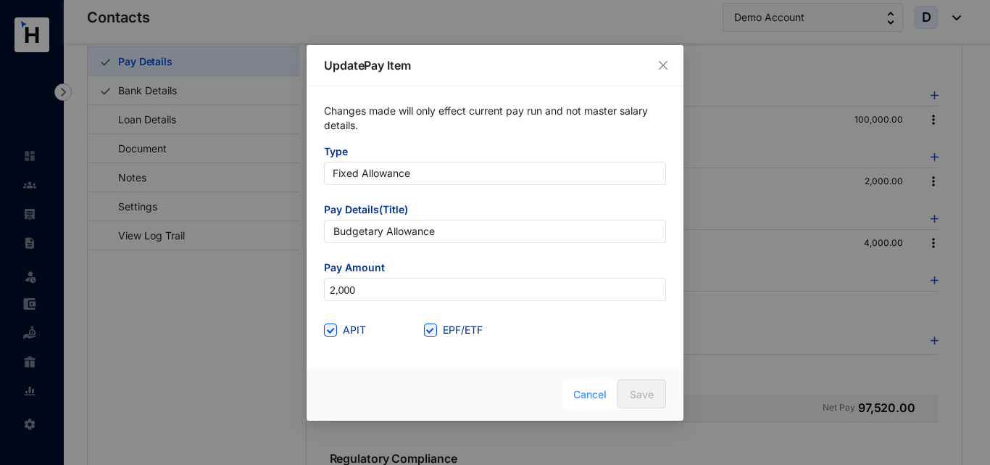
click at [589, 395] on span "Cancel" at bounding box center [589, 394] width 33 height 16
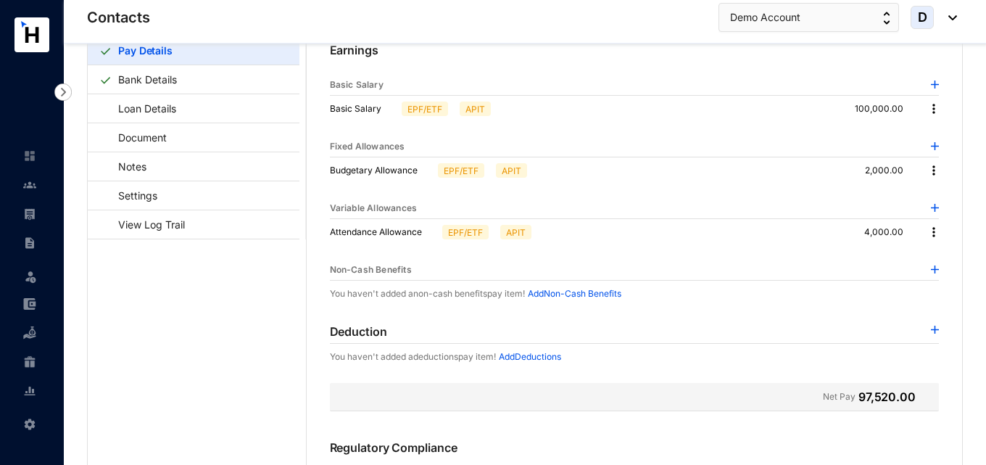
scroll to position [67, 0]
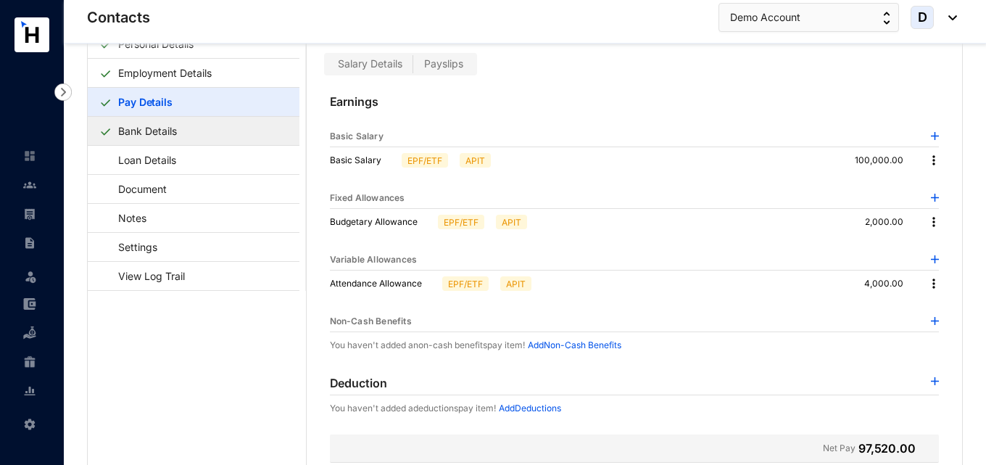
click at [139, 132] on link "Bank Details" at bounding box center [147, 131] width 70 height 30
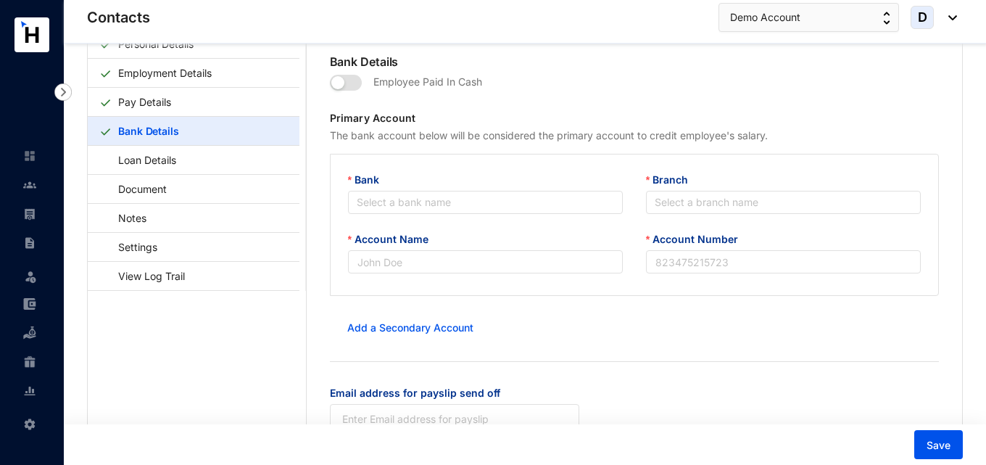
type input "[PERSON_NAME]"
type input "56783456"
type input "n@[DOMAIN_NAME]"
click at [347, 85] on span "button" at bounding box center [346, 83] width 32 height 16
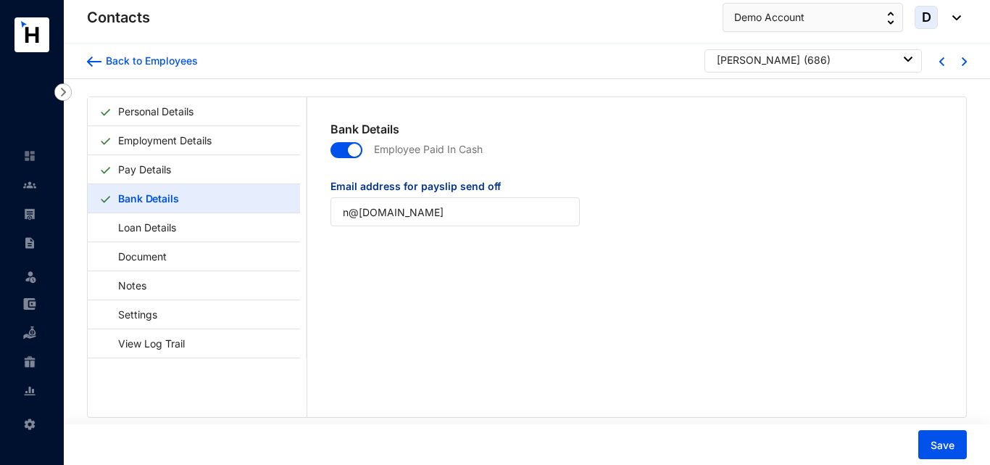
click at [345, 147] on span "button" at bounding box center [347, 150] width 32 height 16
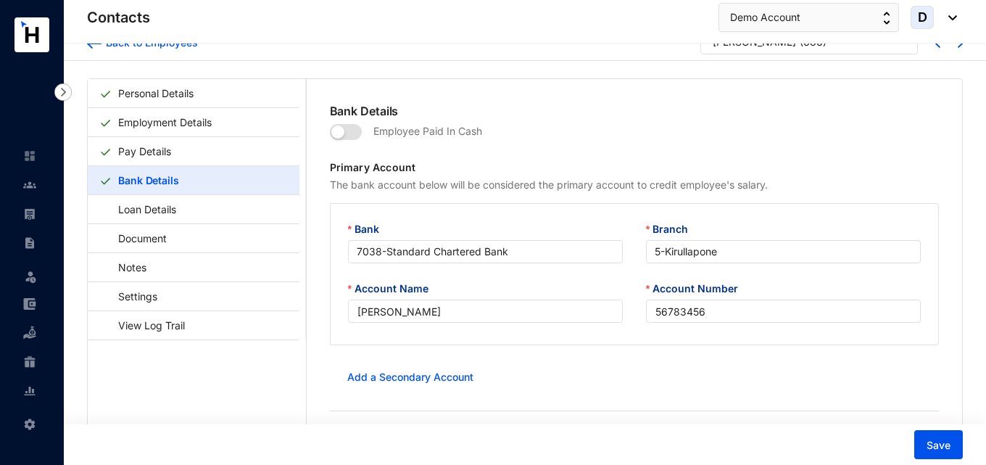
scroll to position [36, 0]
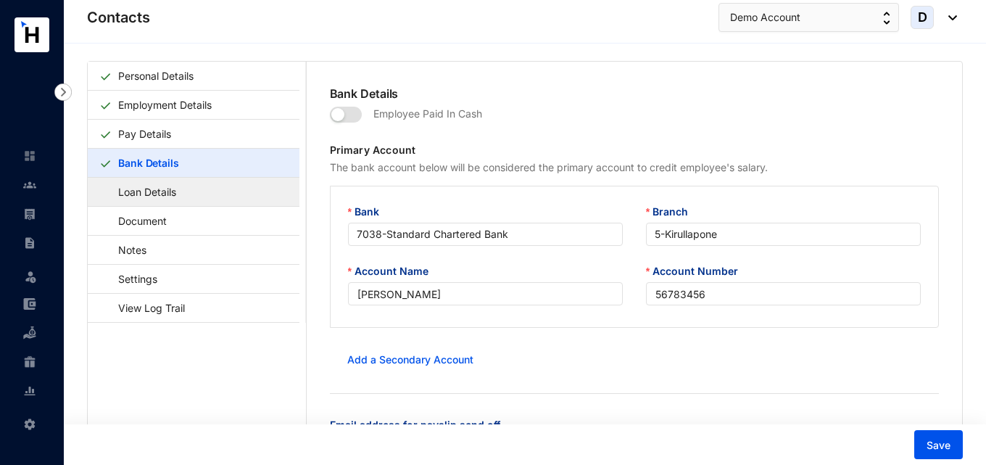
click at [167, 201] on link "Loan Details" at bounding box center [140, 192] width 82 height 30
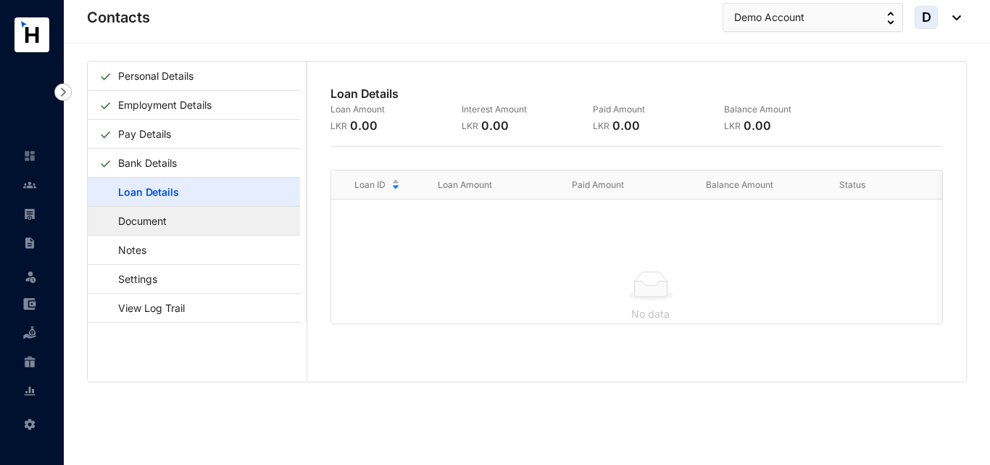
click at [172, 229] on link "Document" at bounding box center [135, 221] width 72 height 30
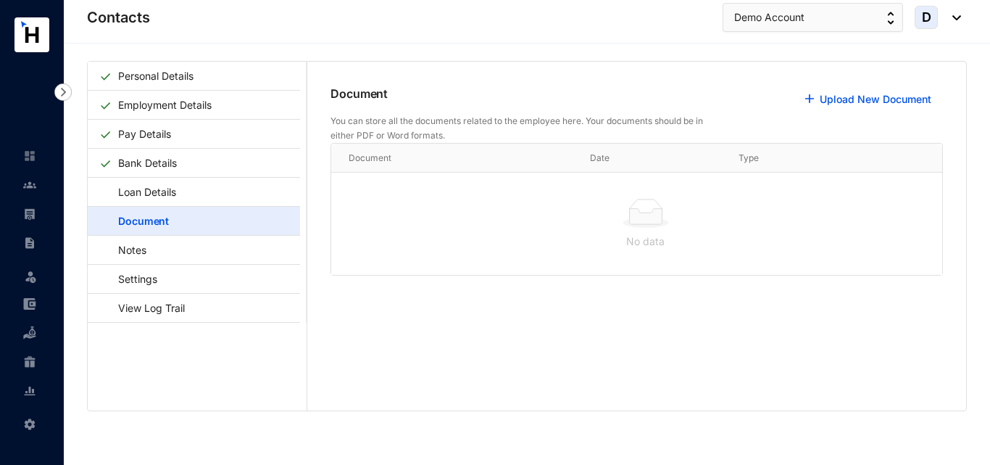
click at [641, 212] on icon at bounding box center [645, 215] width 33 height 15
click at [640, 213] on icon at bounding box center [645, 215] width 33 height 15
click at [152, 247] on link "Notes" at bounding box center [125, 250] width 52 height 30
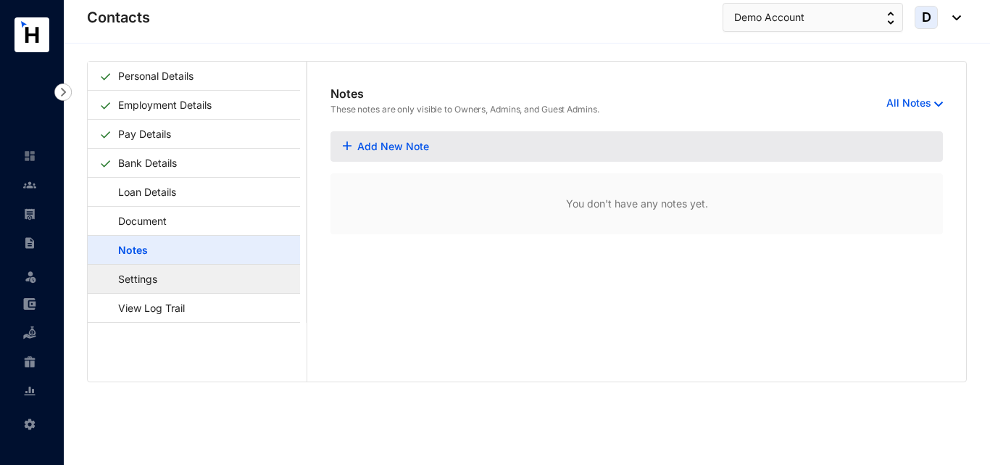
click at [162, 283] on link "Settings" at bounding box center [130, 279] width 63 height 30
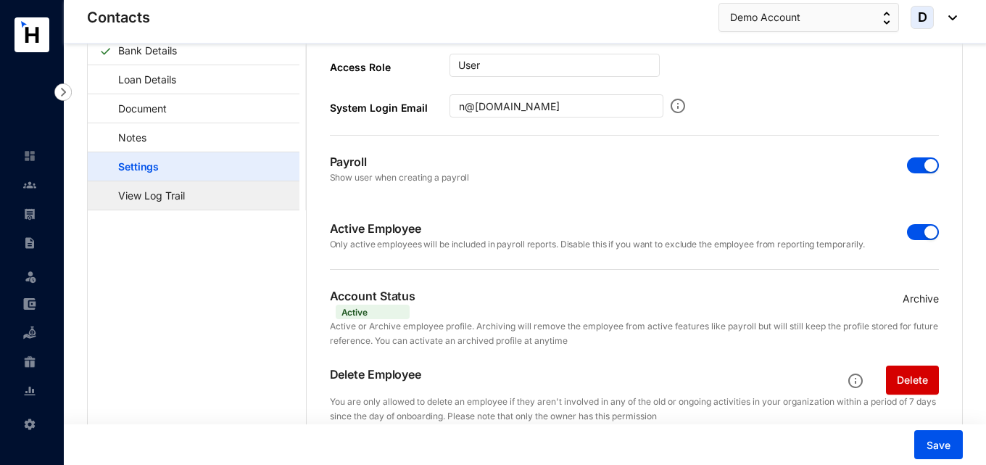
click at [162, 205] on link "View Log Trail" at bounding box center [144, 196] width 91 height 30
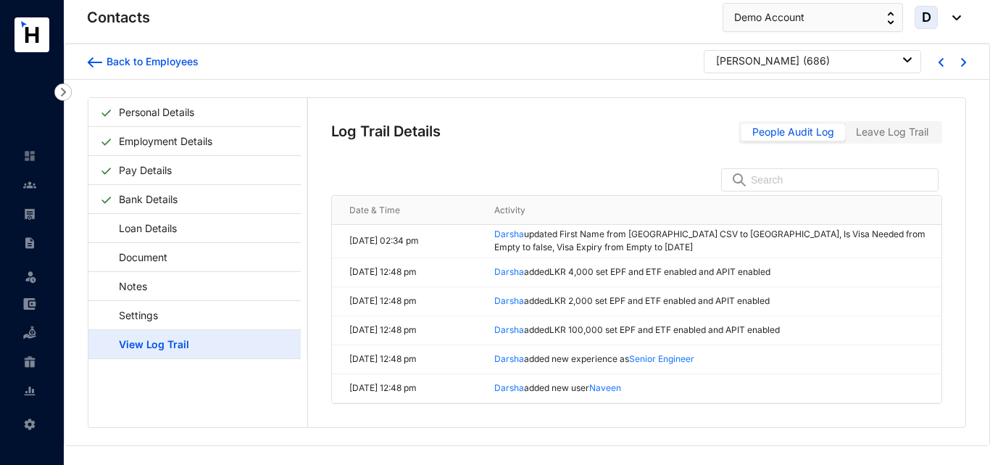
click at [34, 186] on img at bounding box center [29, 184] width 13 height 13
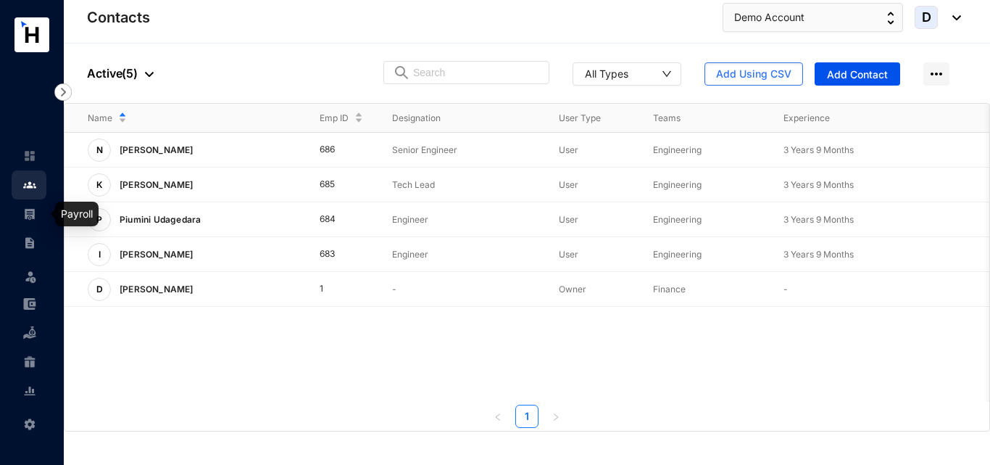
click at [33, 217] on img at bounding box center [29, 213] width 13 height 13
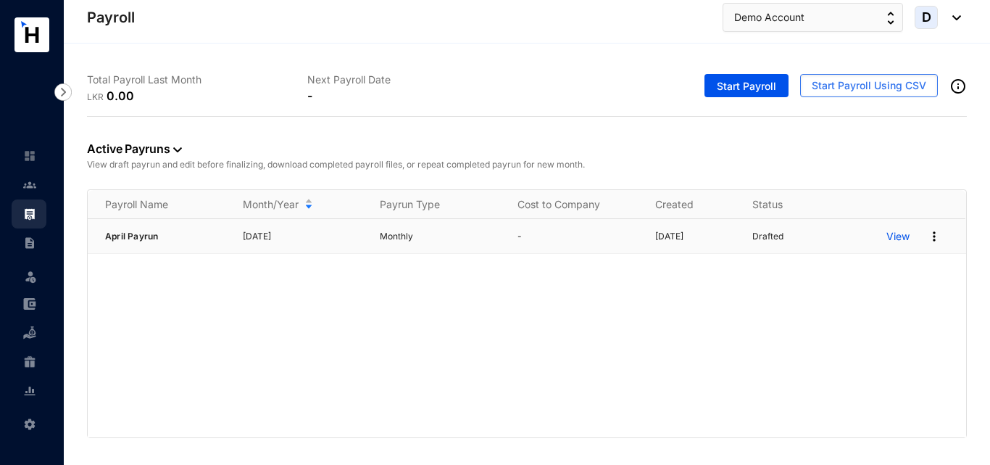
click at [397, 237] on p "Monthly" at bounding box center [440, 236] width 120 height 14
click at [712, 241] on p "[DATE]" at bounding box center [695, 236] width 80 height 14
click at [903, 240] on p "View" at bounding box center [898, 236] width 23 height 14
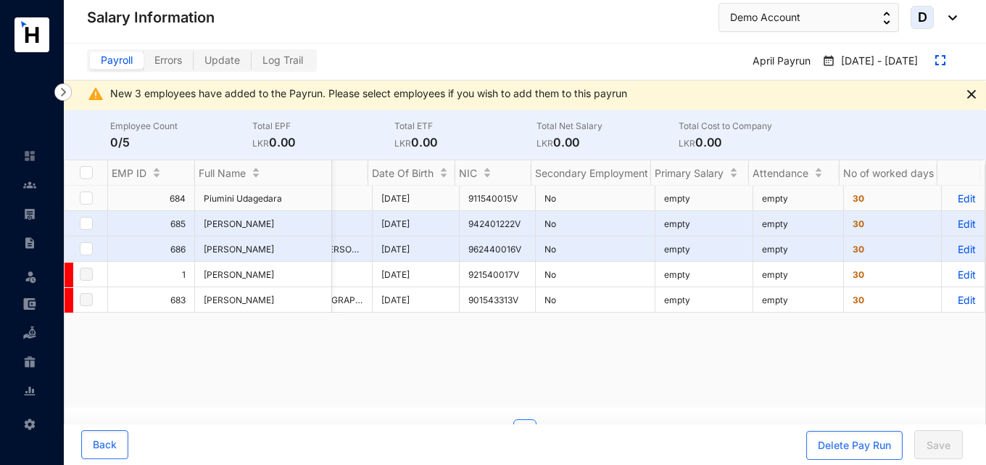
click at [957, 203] on p "Edit" at bounding box center [962, 198] width 25 height 12
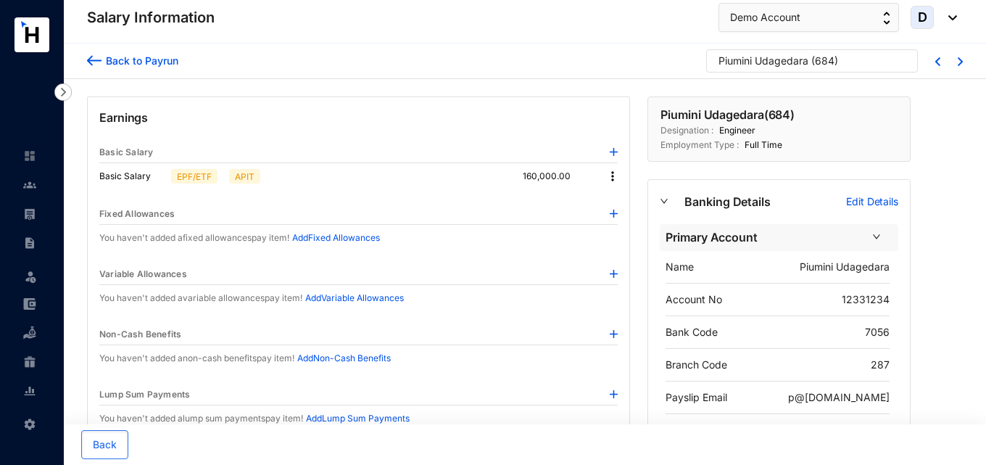
click at [613, 172] on img at bounding box center [612, 176] width 14 height 14
click at [621, 196] on span "Edit" at bounding box center [626, 201] width 18 height 16
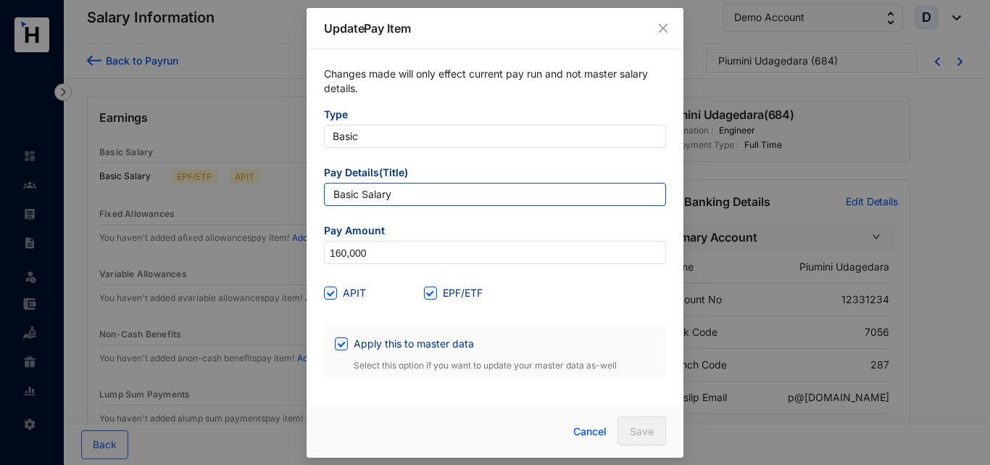
click at [430, 200] on input "Basic Salary" at bounding box center [495, 194] width 342 height 23
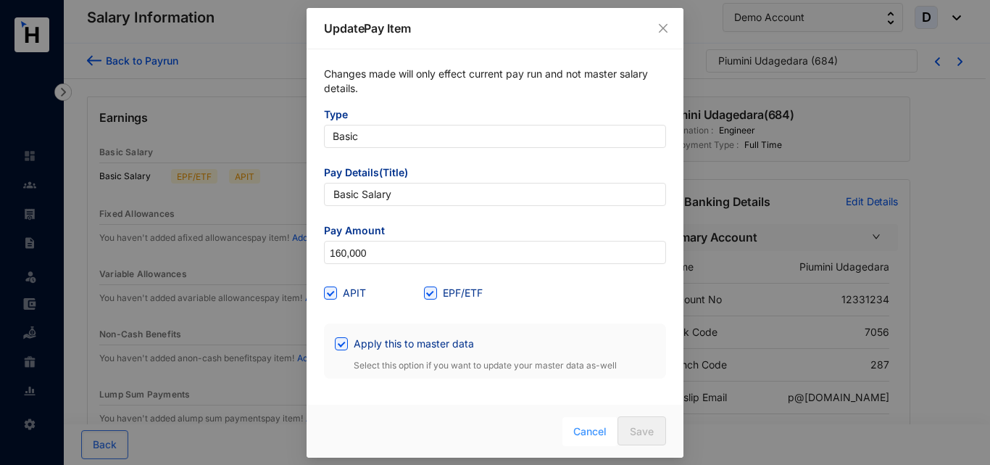
click at [597, 428] on span "Cancel" at bounding box center [589, 431] width 33 height 16
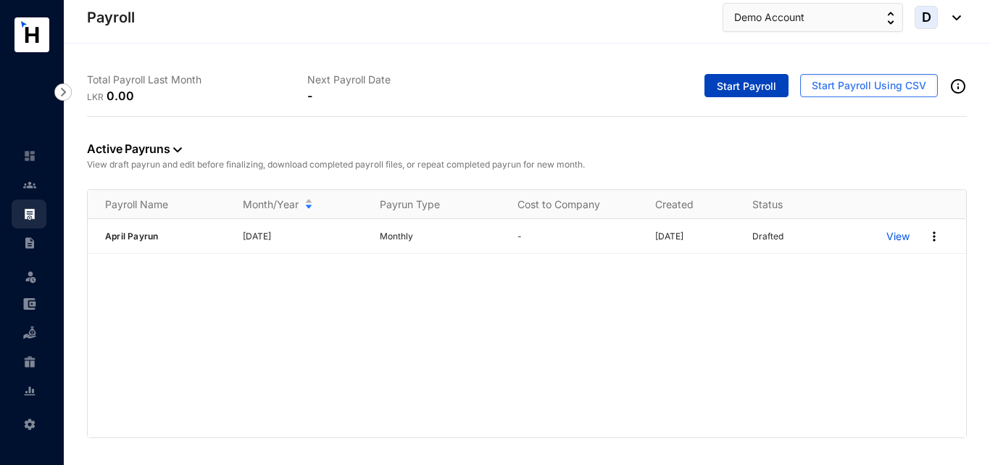
click at [760, 92] on span "Start Payroll" at bounding box center [746, 86] width 59 height 14
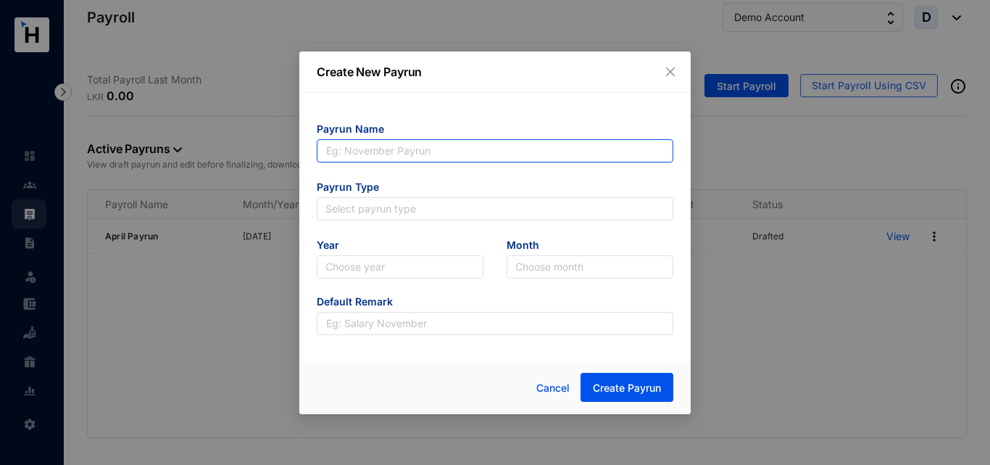
click at [521, 154] on input "text" at bounding box center [495, 150] width 357 height 23
type input "[DATE]"
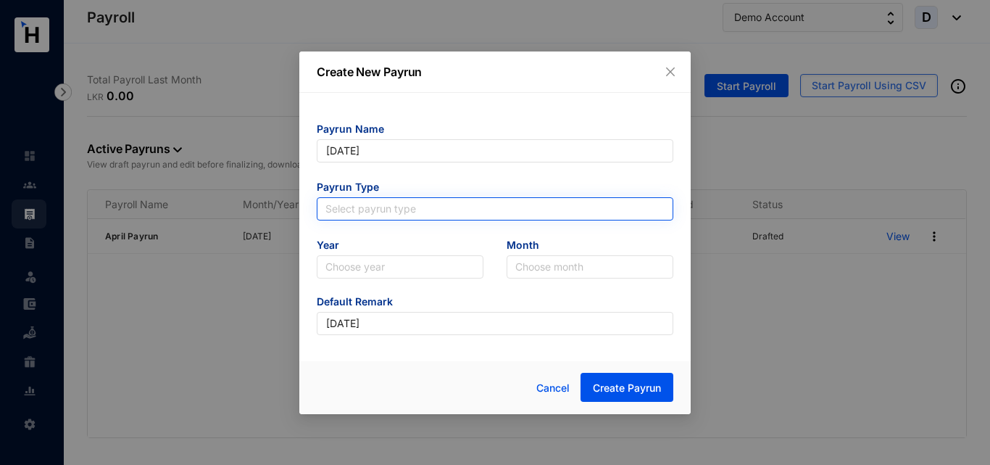
click at [430, 218] on input "search" at bounding box center [495, 209] width 339 height 22
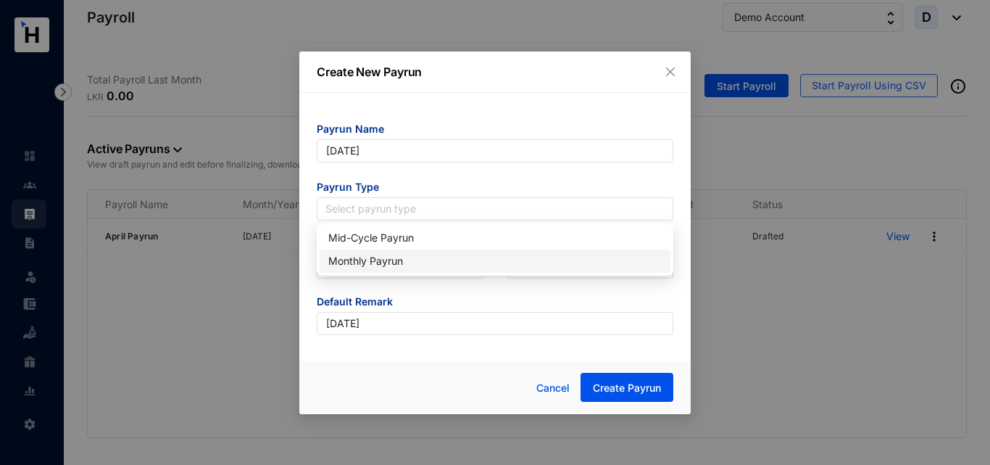
click at [404, 263] on div "Monthly Payrun" at bounding box center [494, 261] width 333 height 16
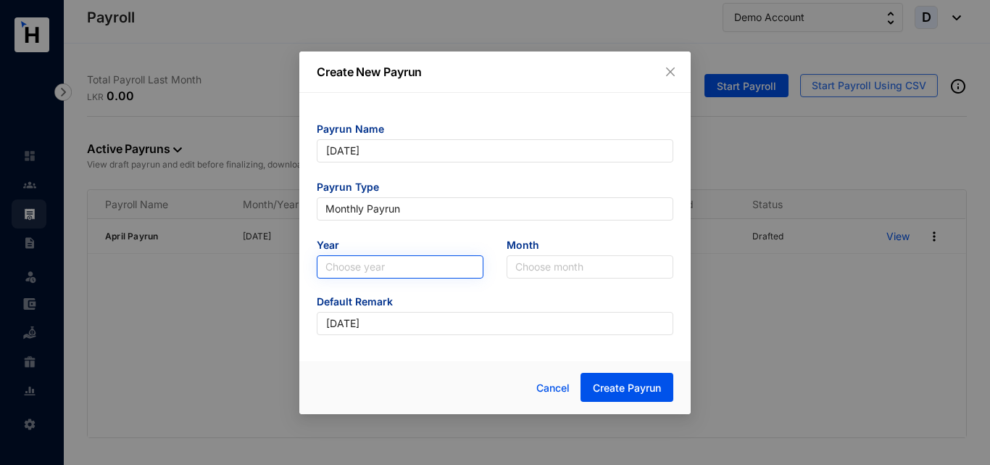
click at [397, 268] on input "search" at bounding box center [400, 267] width 149 height 22
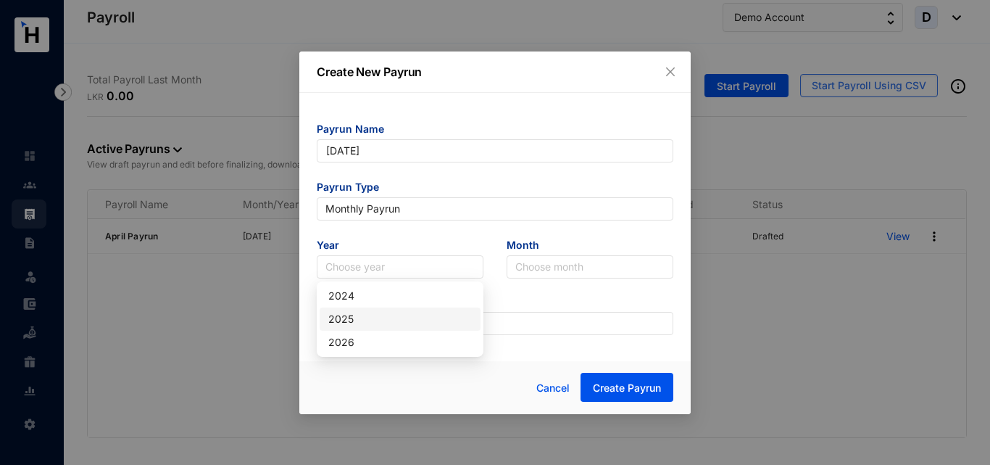
click at [362, 322] on div "2025" at bounding box center [400, 319] width 144 height 16
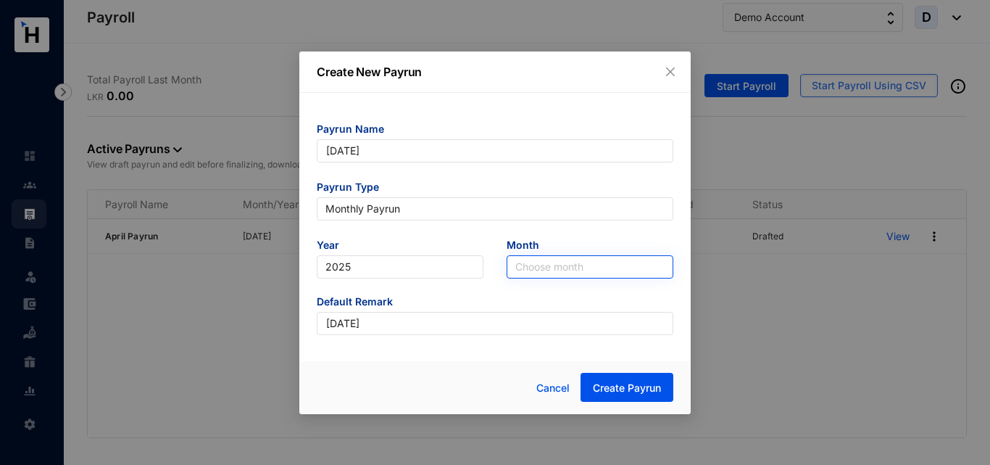
click at [547, 270] on input "search" at bounding box center [589, 267] width 149 height 22
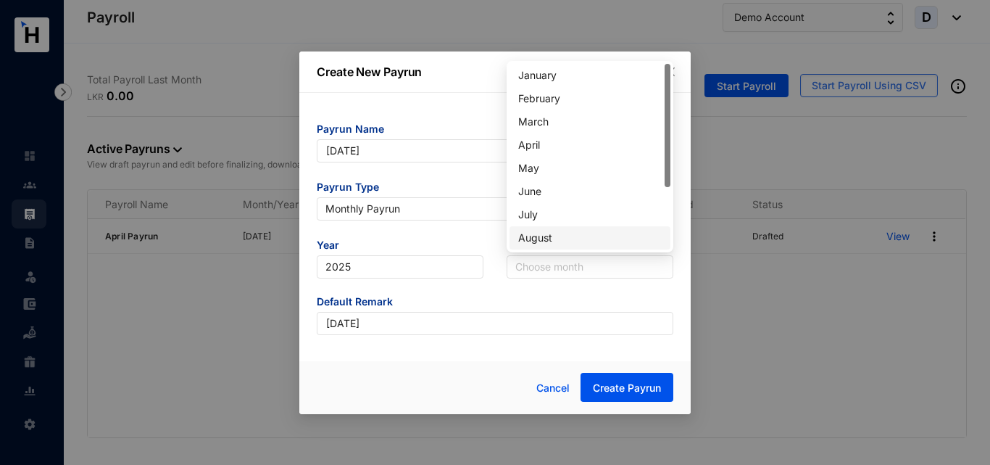
click at [546, 239] on div "August" at bounding box center [590, 238] width 144 height 16
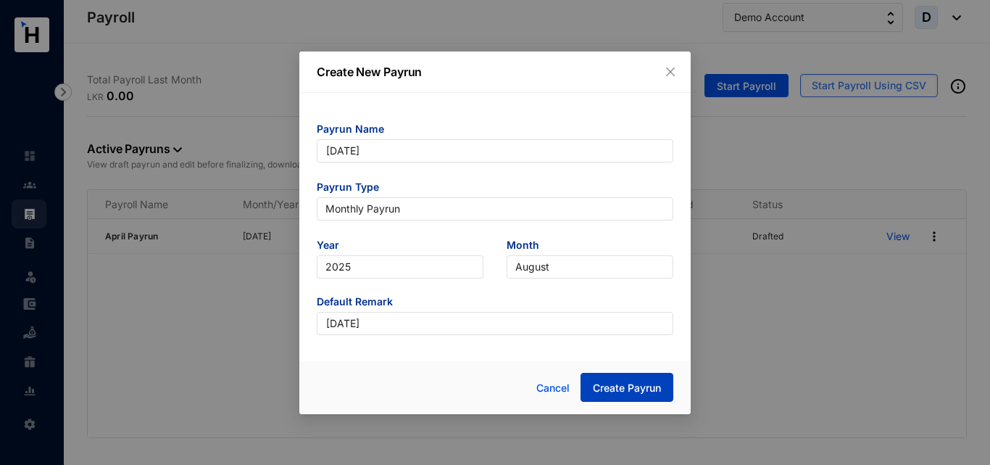
click at [616, 381] on span "Create Payrun" at bounding box center [627, 388] width 68 height 14
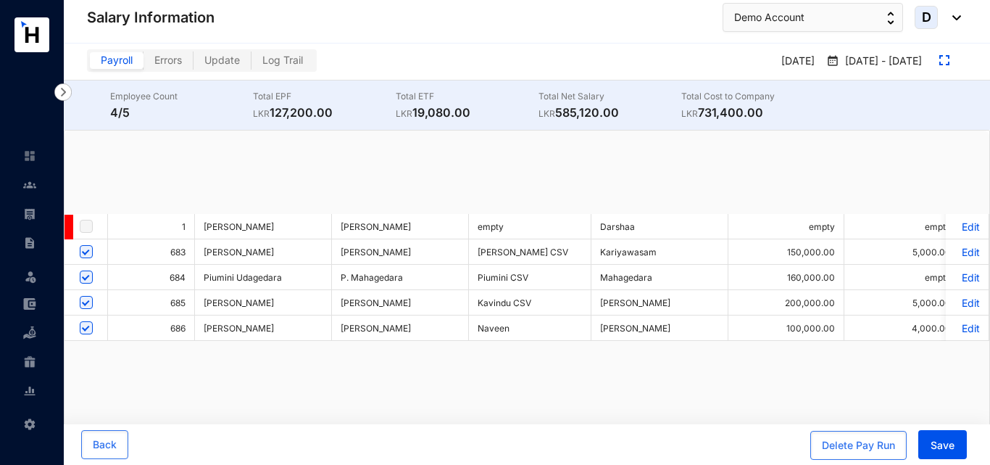
checkbox input "true"
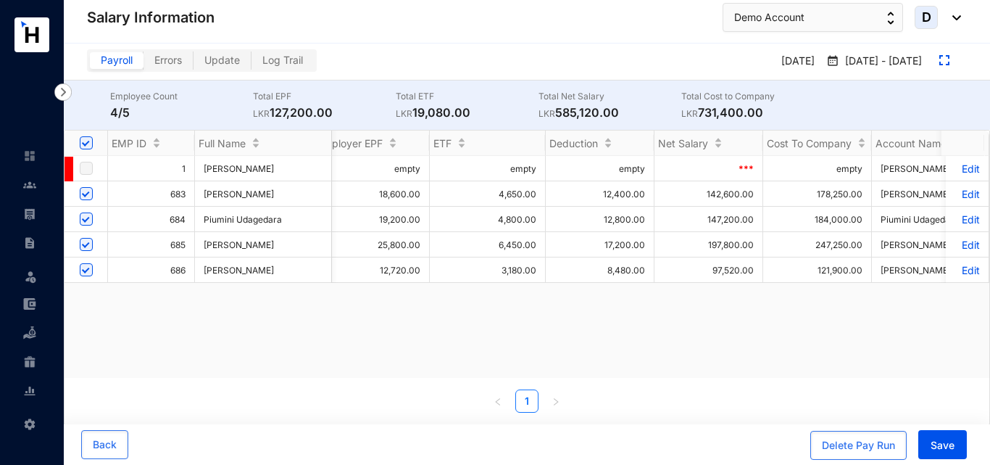
scroll to position [0, 1456]
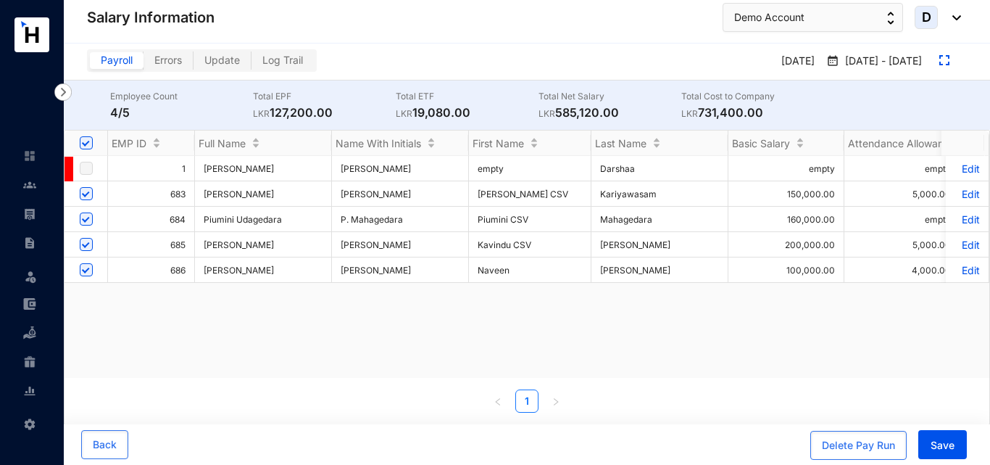
click at [177, 54] on span "Errors" at bounding box center [168, 60] width 28 height 12
click at [144, 64] on input "Errors" at bounding box center [144, 64] width 0 height 0
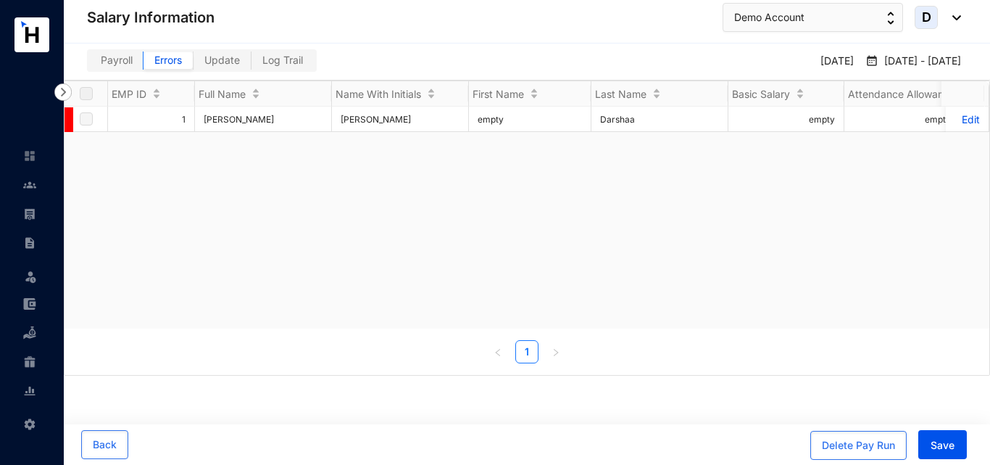
click at [225, 62] on span "Update" at bounding box center [222, 60] width 36 height 12
click at [194, 64] on input "Update" at bounding box center [194, 64] width 0 height 0
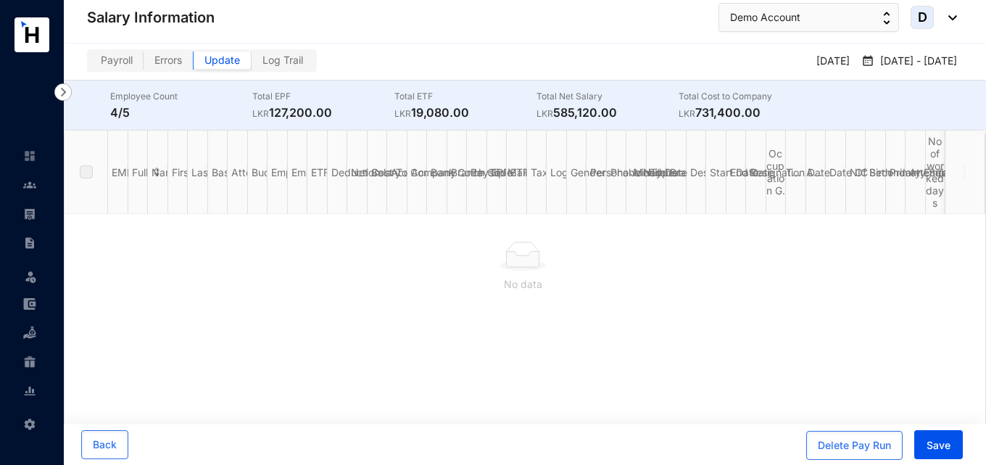
click at [115, 61] on span "Payroll" at bounding box center [117, 60] width 32 height 12
click at [90, 64] on input "Payroll" at bounding box center [90, 64] width 0 height 0
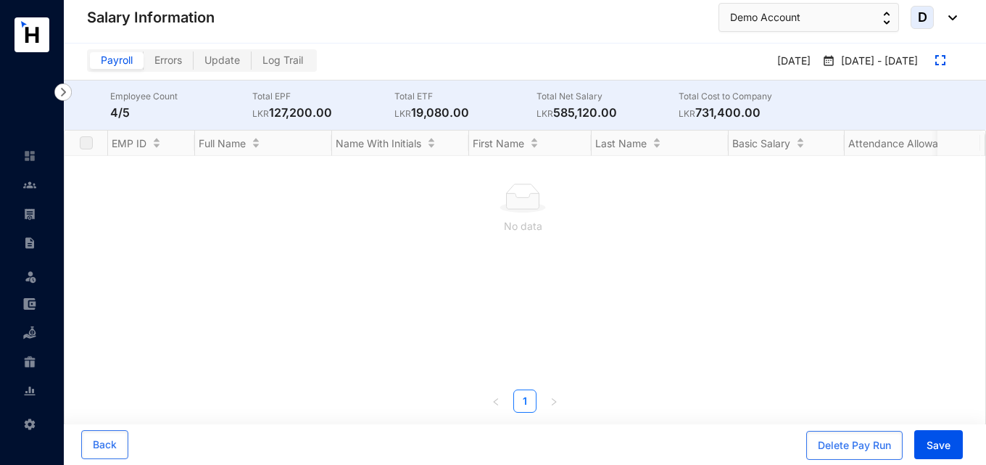
checkbox input "true"
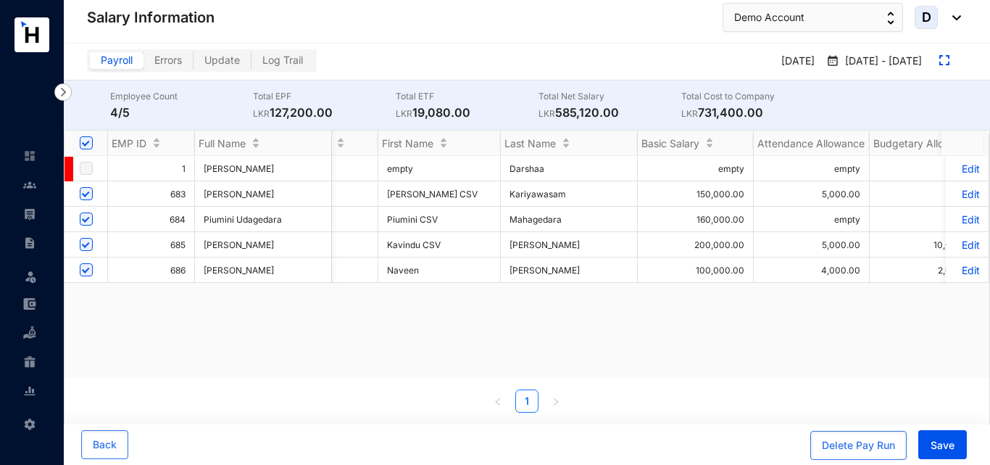
scroll to position [0, 342]
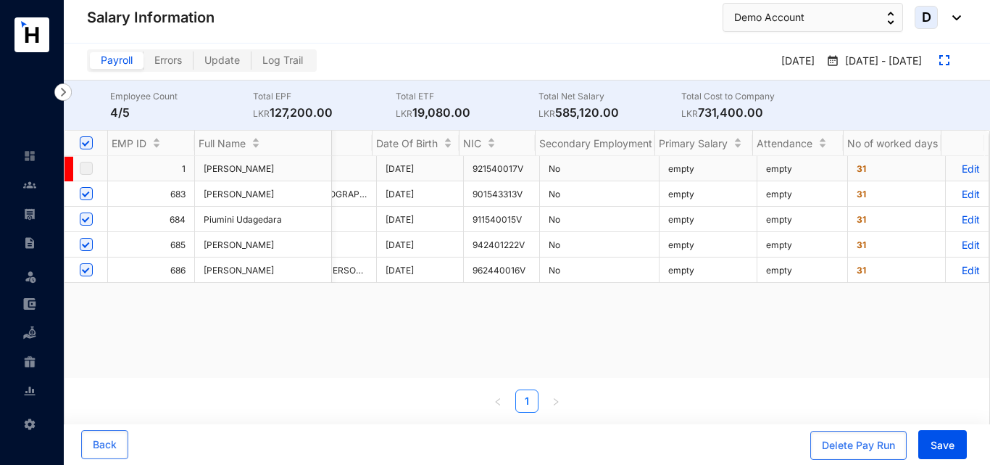
click at [964, 170] on p "Edit" at bounding box center [967, 168] width 25 height 12
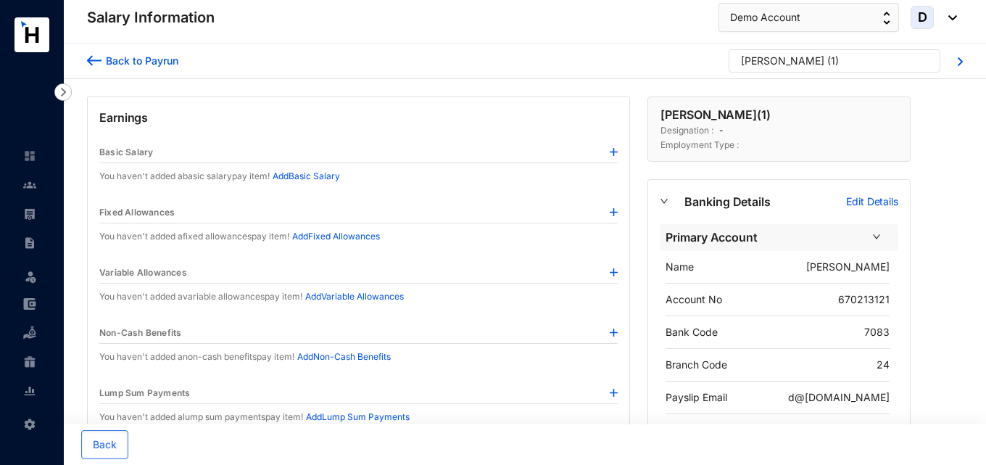
click at [613, 152] on img at bounding box center [614, 152] width 8 height 8
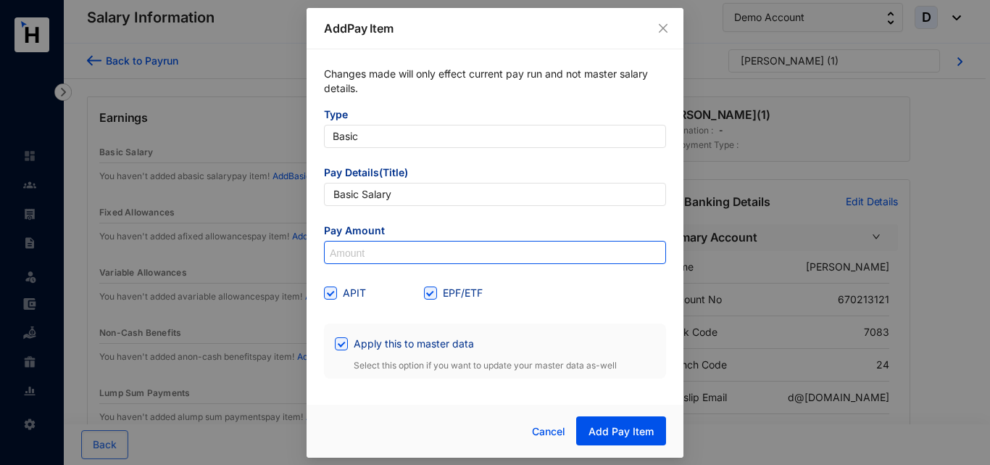
click at [441, 255] on input at bounding box center [495, 252] width 341 height 23
type input "150,000"
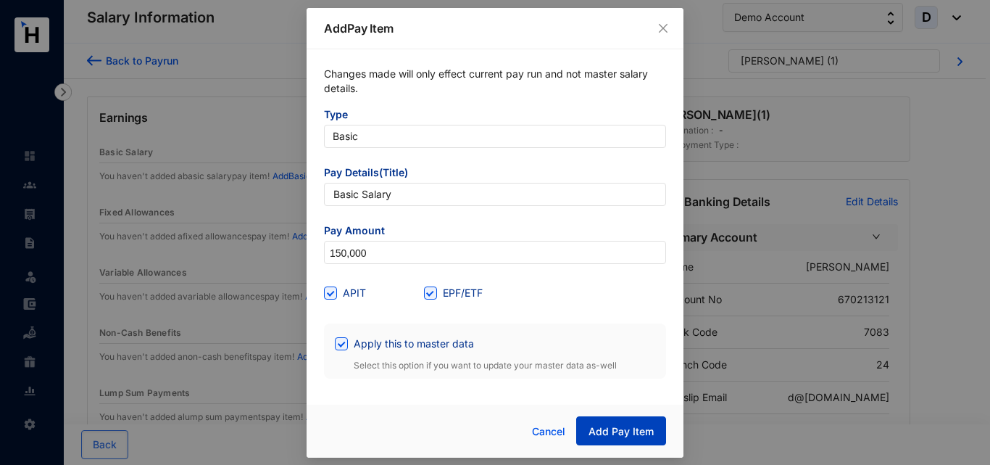
click at [635, 426] on span "Add Pay Item" at bounding box center [621, 431] width 65 height 14
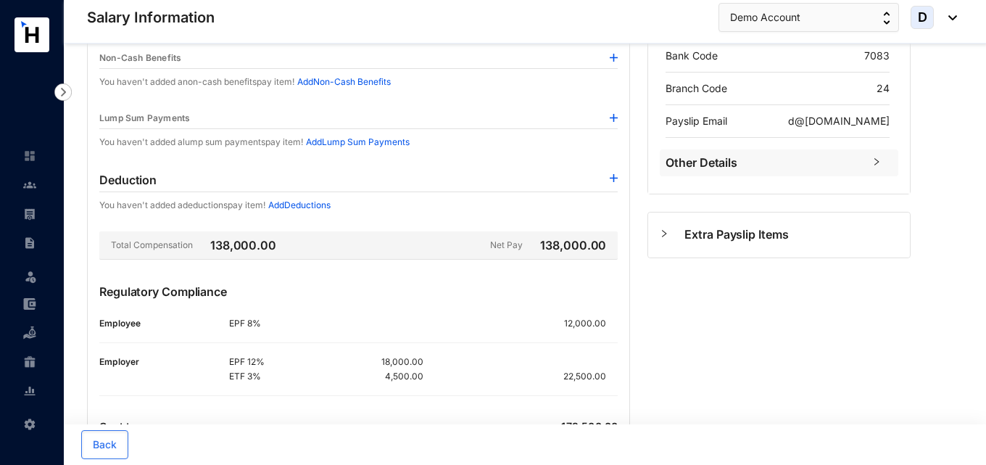
scroll to position [337, 0]
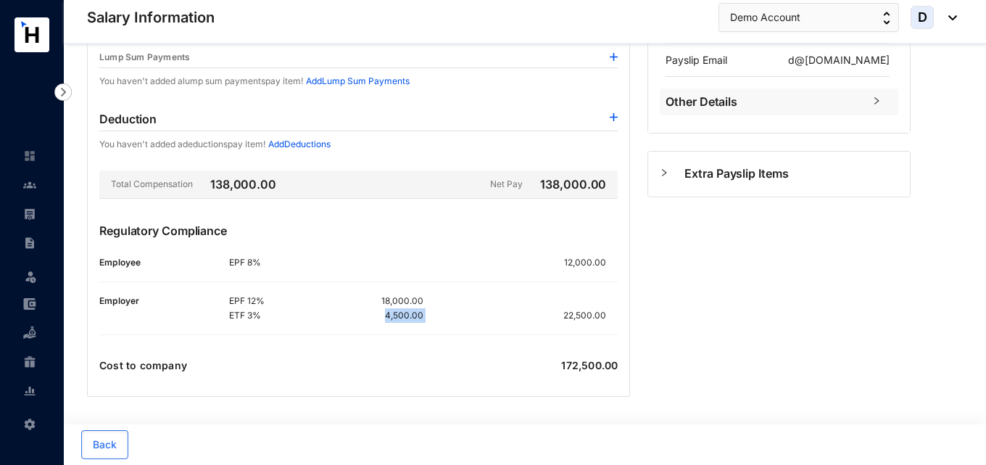
drag, startPoint x: 428, startPoint y: 315, endPoint x: 384, endPoint y: 317, distance: 45.0
click at [384, 317] on div "EPF 12% 18,000.00 ETF 3% 4,500.00 22,500.00" at bounding box center [423, 308] width 389 height 29
click at [374, 355] on div "Earnings Basic Salary Basic Salary EPF/ETF APIT 150,000.00 Fixed Allowances You…" at bounding box center [358, 77] width 543 height 637
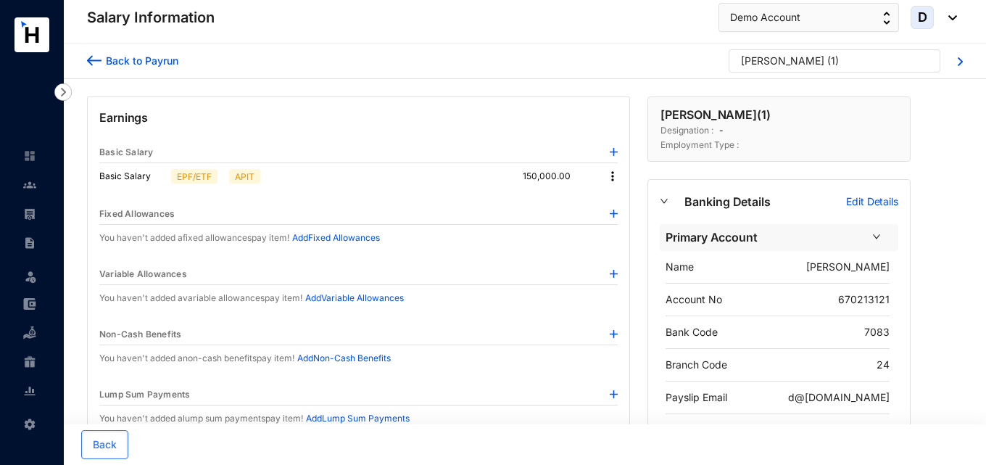
click at [621, 179] on div "Earnings Basic Salary Basic Salary EPF/ETF APIT 150,000.00 Fixed Allowances You…" at bounding box center [358, 414] width 543 height 637
click at [616, 179] on img at bounding box center [612, 176] width 14 height 14
click at [616, 203] on li "Edit" at bounding box center [626, 200] width 36 height 23
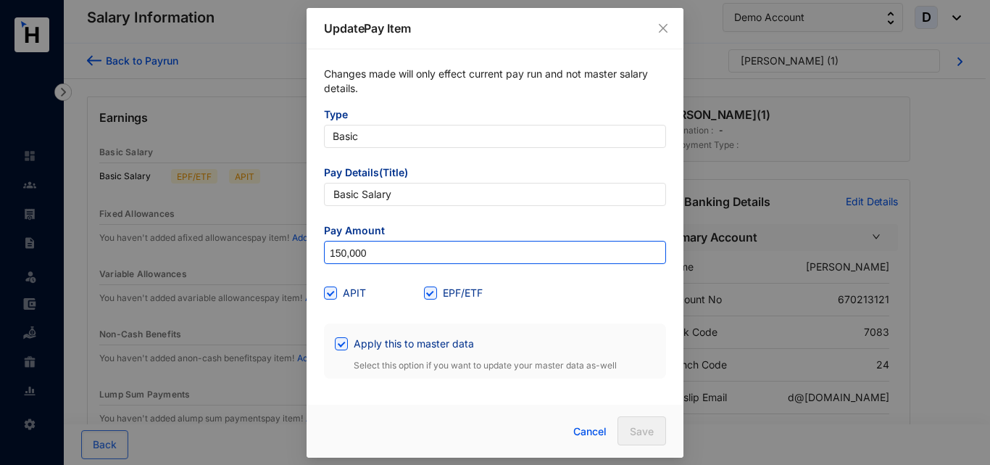
click at [342, 260] on input "150,000" at bounding box center [495, 252] width 341 height 23
type input "160,000"
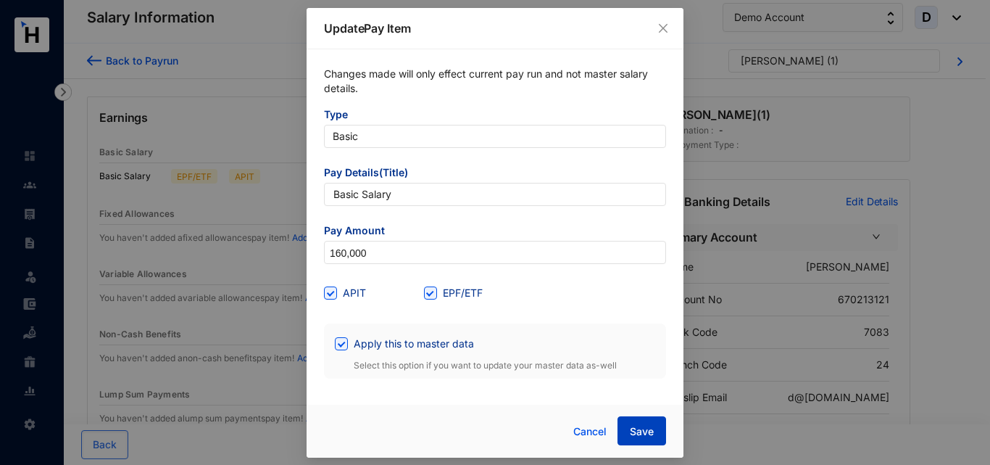
click at [628, 431] on button "Save" at bounding box center [642, 430] width 49 height 29
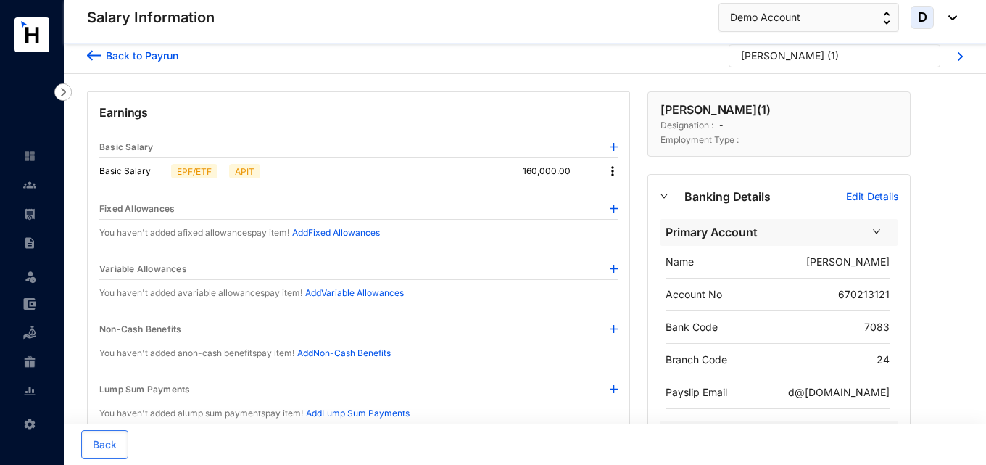
scroll to position [0, 0]
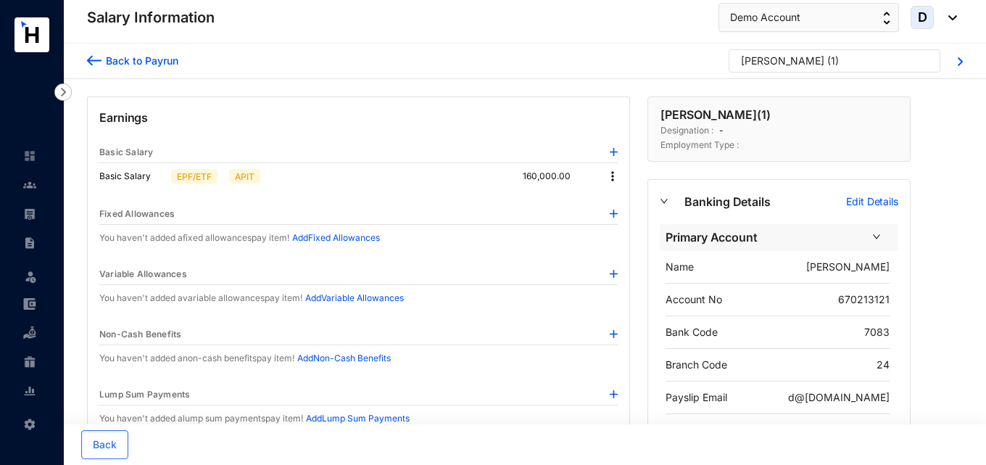
click at [623, 177] on div "Earnings Basic Salary Basic Salary EPF/ETF APIT 160,000.00 Fixed Allowances You…" at bounding box center [358, 414] width 543 height 637
click at [616, 175] on img at bounding box center [612, 176] width 14 height 14
click at [618, 203] on span "Edit" at bounding box center [626, 201] width 18 height 16
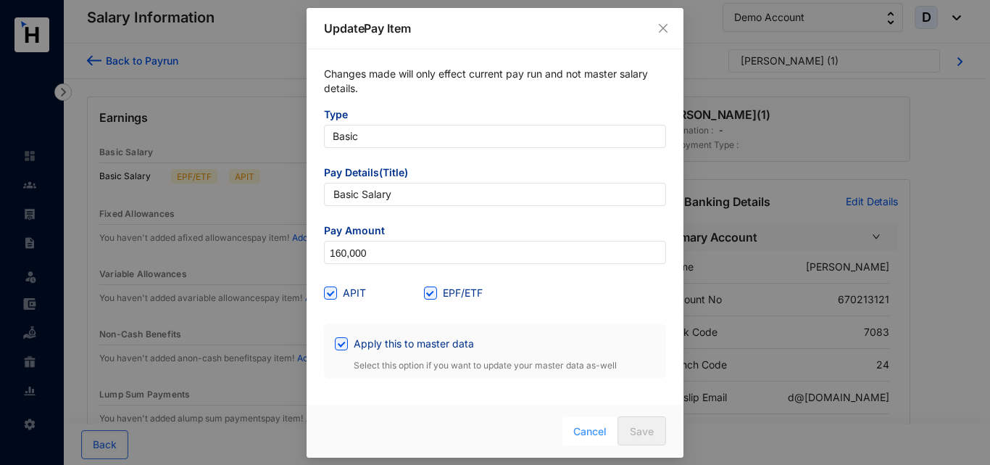
click at [592, 434] on span "Cancel" at bounding box center [589, 431] width 33 height 16
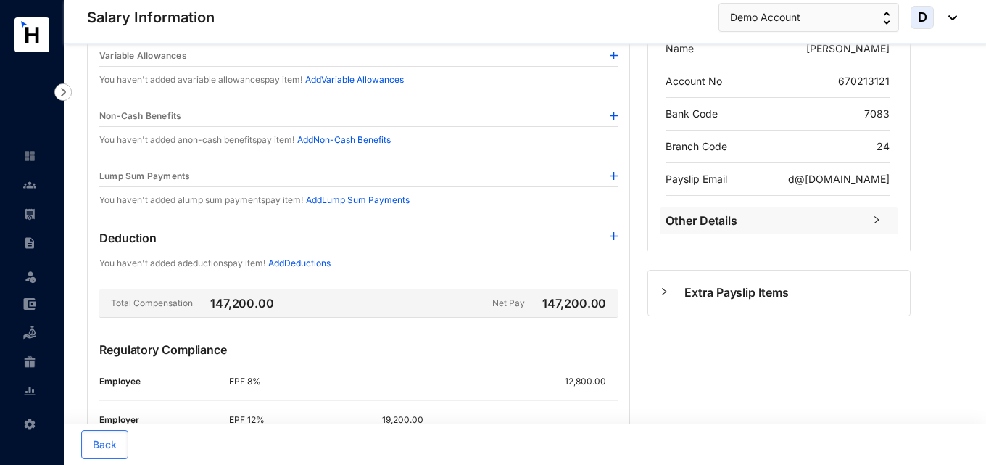
scroll to position [337, 0]
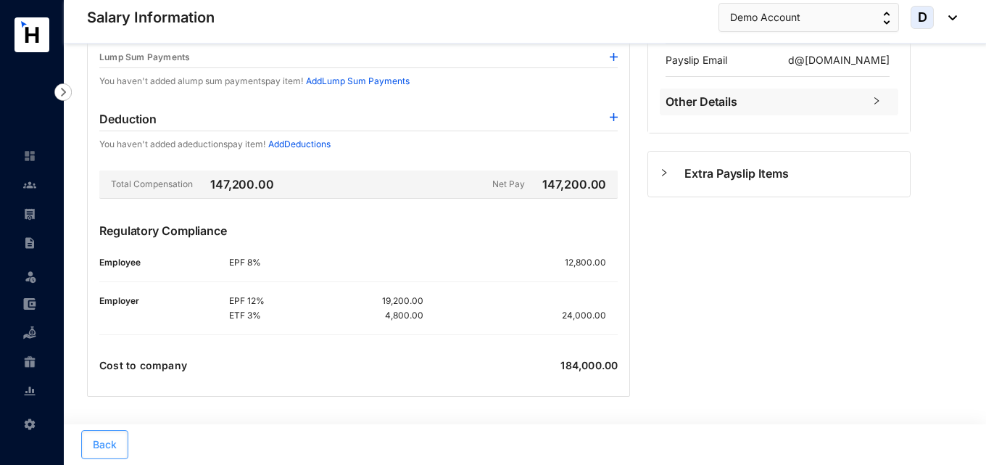
click at [119, 440] on button "Back" at bounding box center [104, 444] width 47 height 29
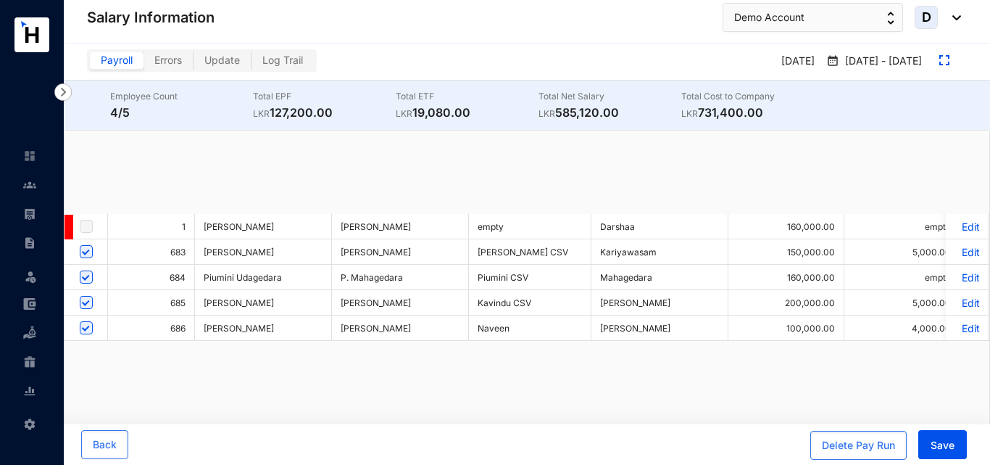
checkbox input "true"
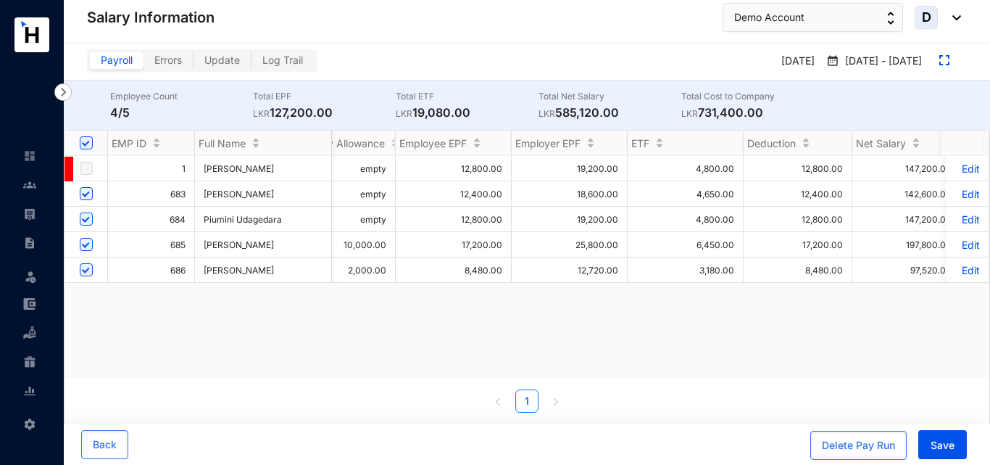
scroll to position [0, 982]
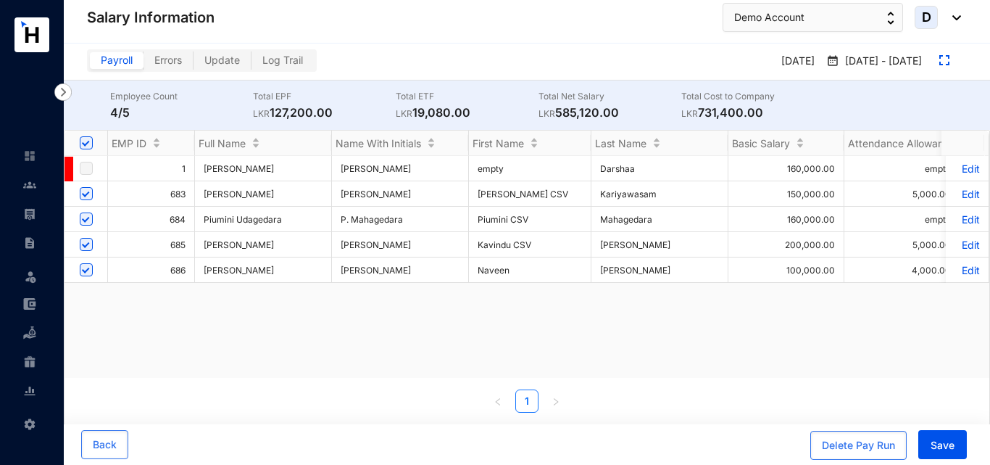
drag, startPoint x: 225, startPoint y: 380, endPoint x: 579, endPoint y: 356, distance: 354.6
click at [909, 356] on div "EMP ID Full Name Name With Initials First Name Last Name Basic Salary Attendanc…" at bounding box center [527, 271] width 925 height 282
click at [419, 345] on div "1 [PERSON_NAME] Mali [PERSON_NAME] empty Darshaa 160,000.00 empty empty 12,800.…" at bounding box center [527, 267] width 925 height 222
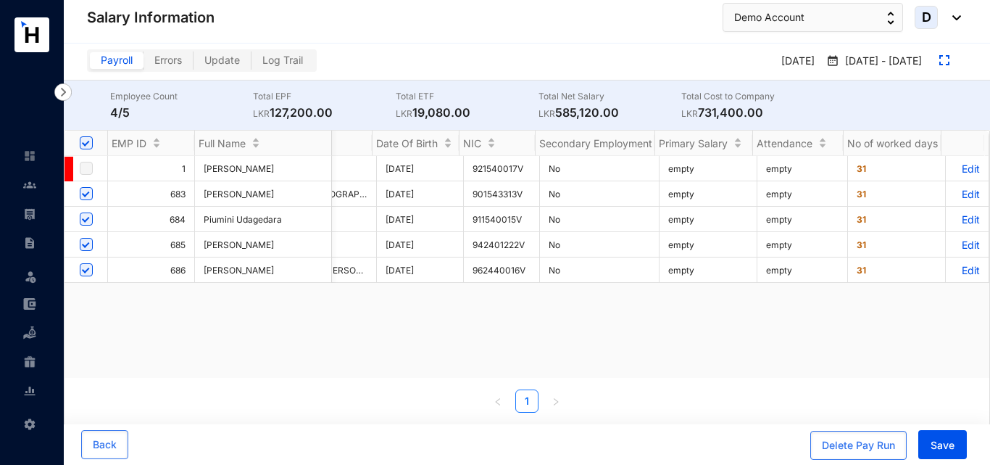
click at [676, 315] on div "1 [PERSON_NAME] Mali [PERSON_NAME] empty Darshaa 160,000.00 empty empty 12,800.…" at bounding box center [527, 267] width 925 height 222
click at [956, 170] on p "Edit" at bounding box center [967, 168] width 25 height 12
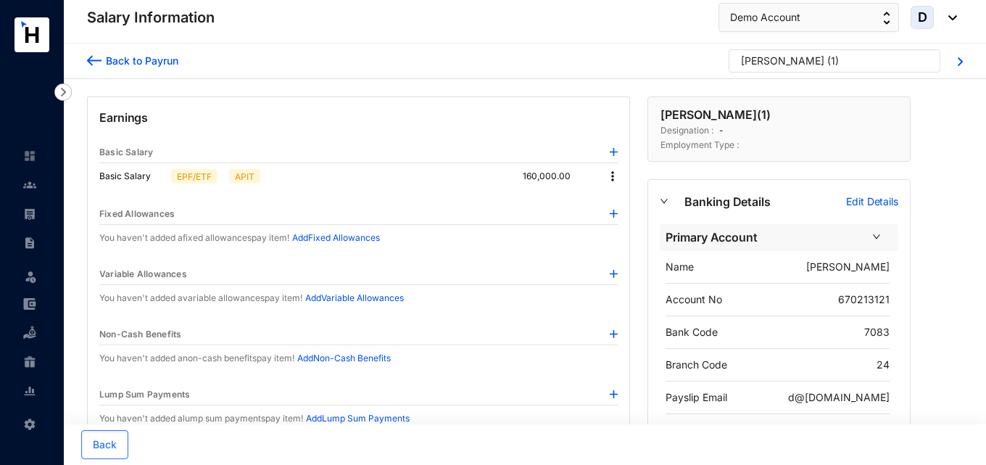
click at [612, 173] on img at bounding box center [612, 176] width 14 height 14
click at [632, 199] on span "Edit" at bounding box center [626, 201] width 18 height 16
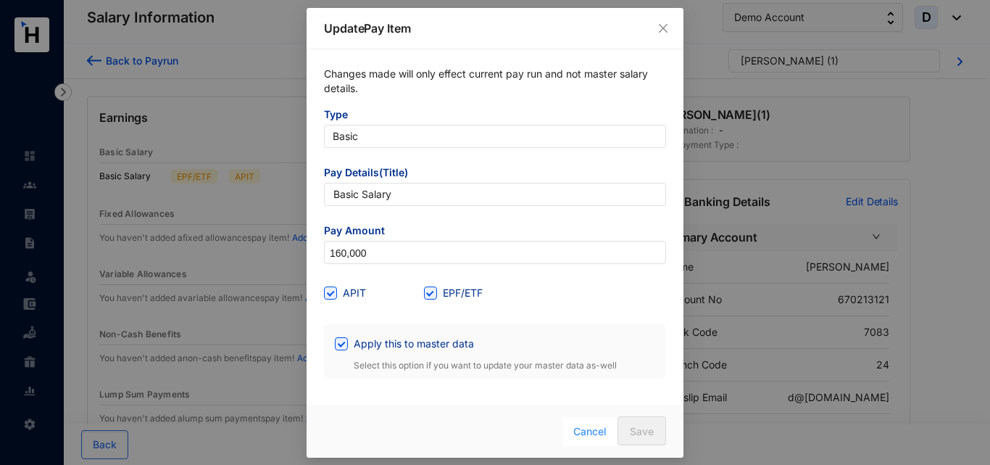
click at [597, 429] on span "Cancel" at bounding box center [589, 431] width 33 height 16
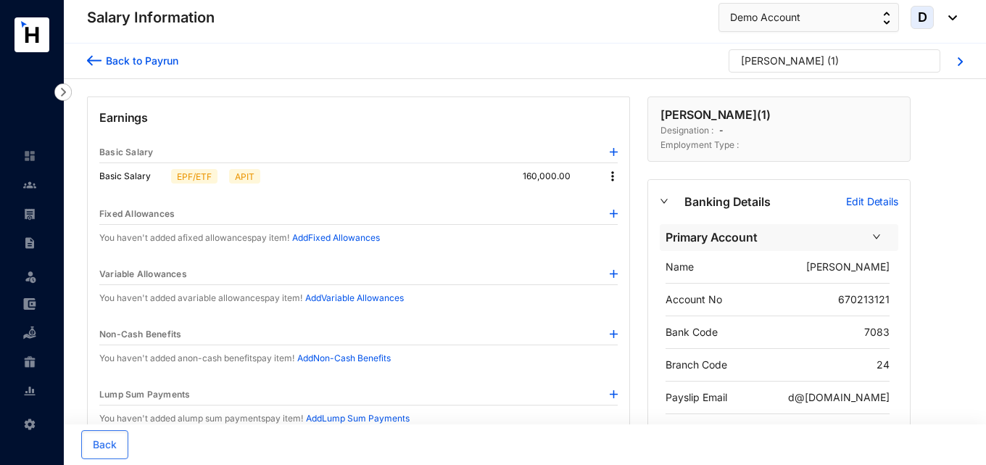
click at [89, 57] on img at bounding box center [94, 60] width 14 height 15
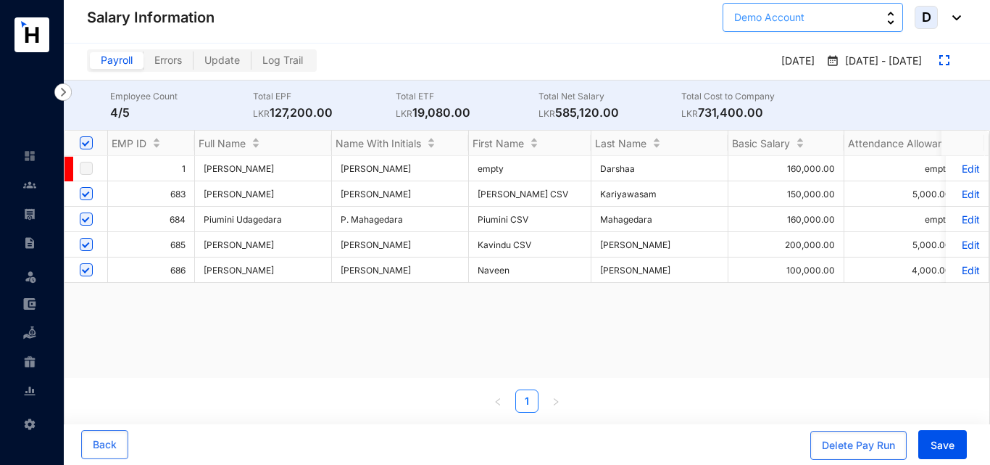
click at [873, 23] on button "Demo Account" at bounding box center [813, 17] width 181 height 29
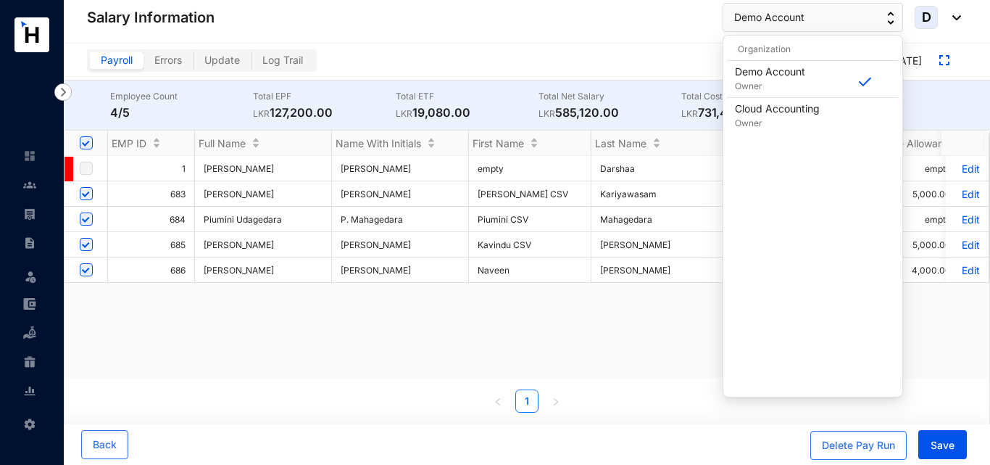
click at [952, 20] on img at bounding box center [953, 17] width 16 height 5
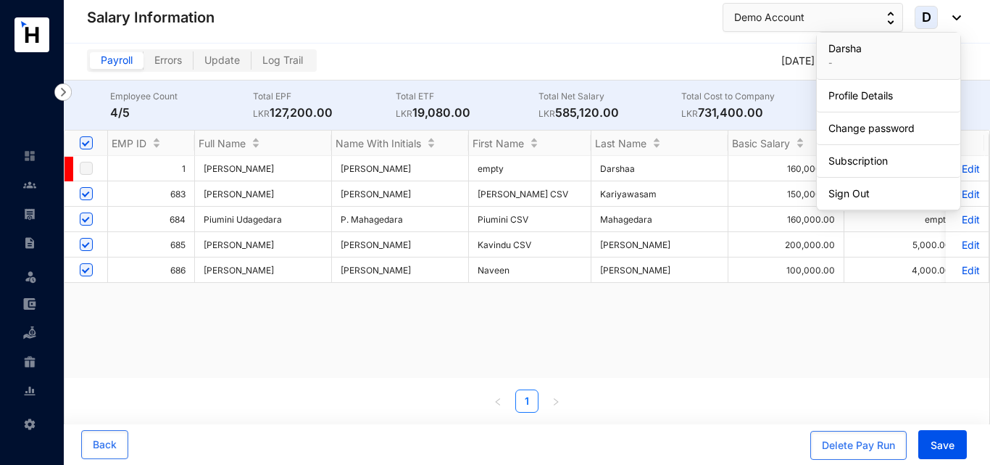
click at [959, 20] on img at bounding box center [953, 17] width 16 height 5
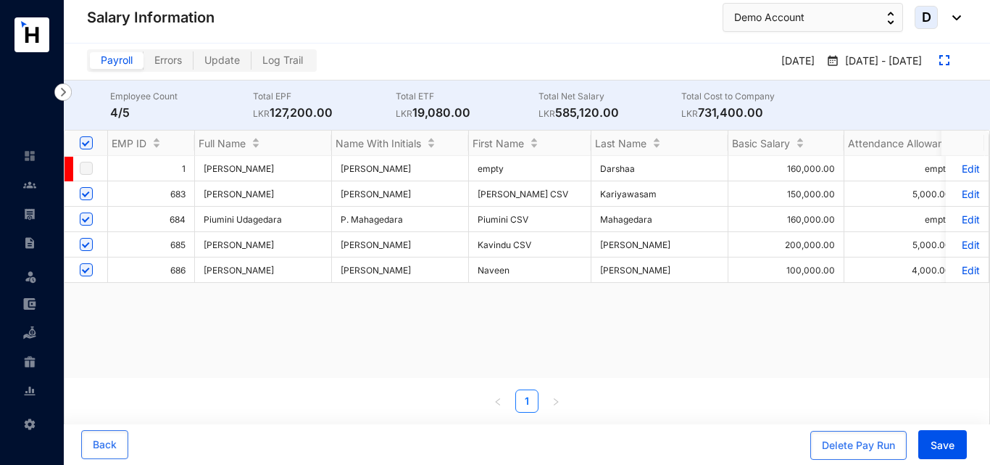
click at [959, 20] on img at bounding box center [953, 17] width 16 height 5
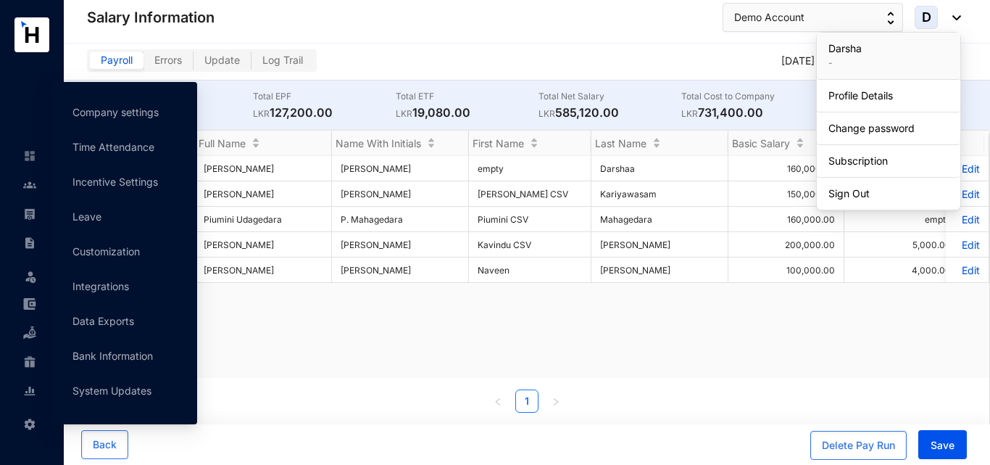
click at [31, 429] on img at bounding box center [29, 424] width 13 height 13
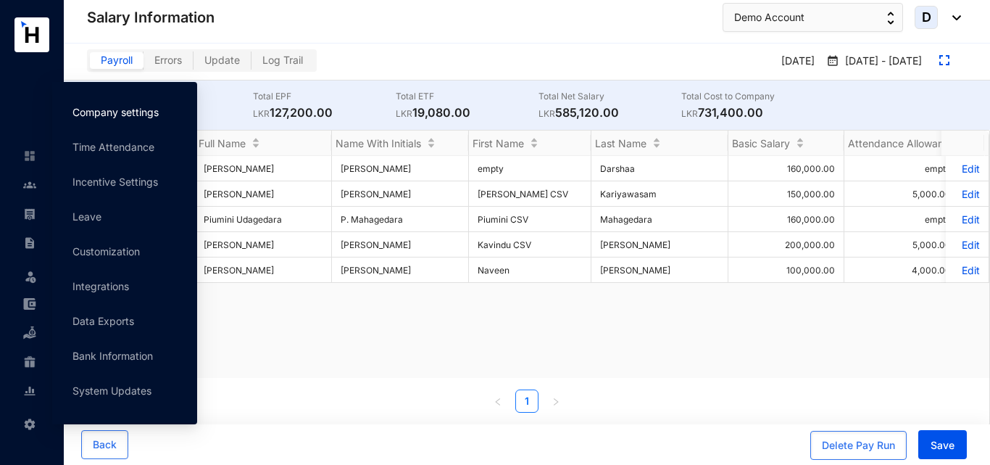
click at [124, 117] on link "Company settings" at bounding box center [115, 112] width 86 height 12
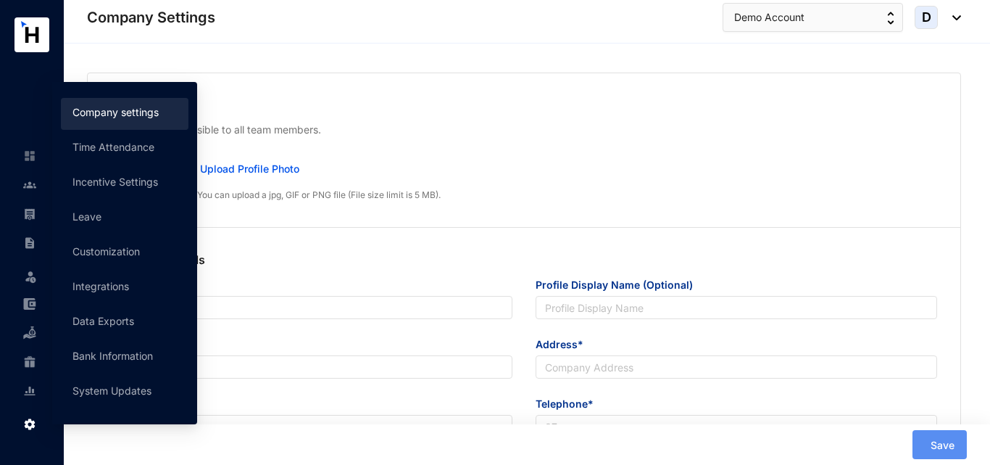
type input "Demo Account"
type input "[EMAIL_ADDRESS][DOMAIN_NAME]"
type input "77299 [PERSON_NAME] Harbors"
type input "8980812791"
type input "Y"
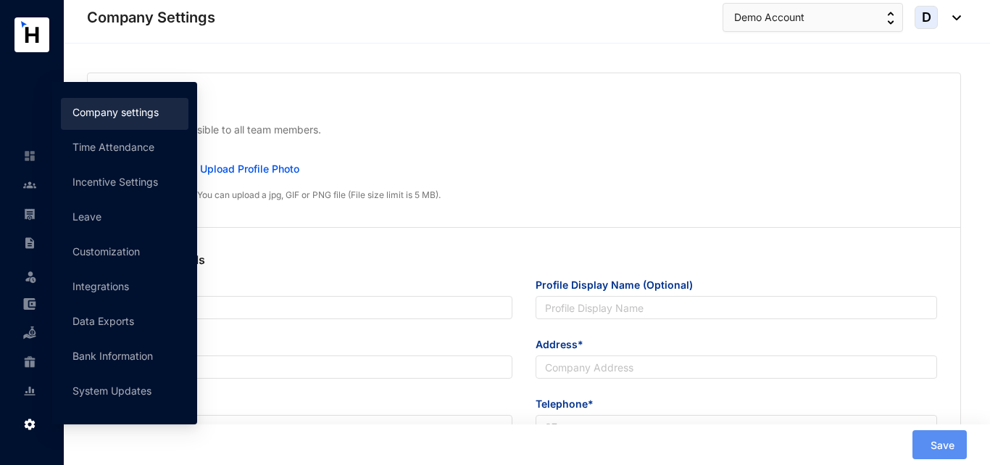
type input "2"
type input "3"
type input "8"
radio input "true"
click at [316, 96] on p "Company Logo" at bounding box center [524, 104] width 826 height 17
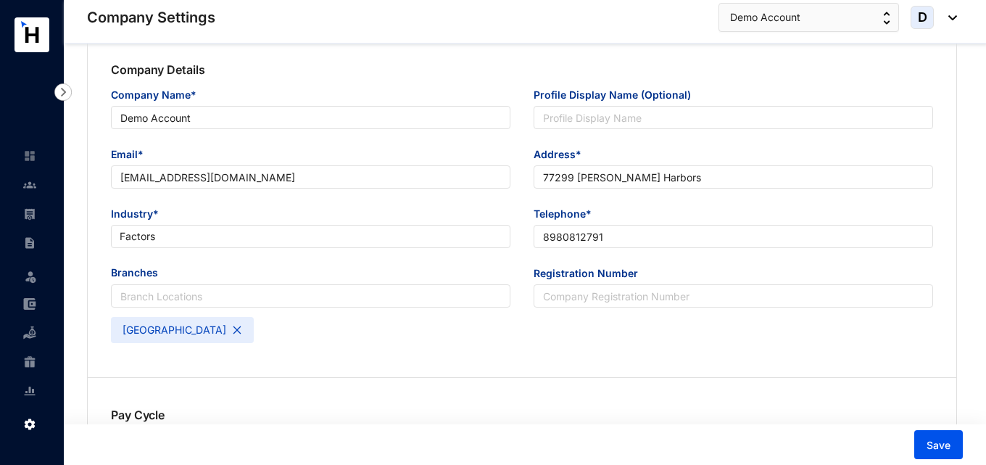
scroll to position [168, 0]
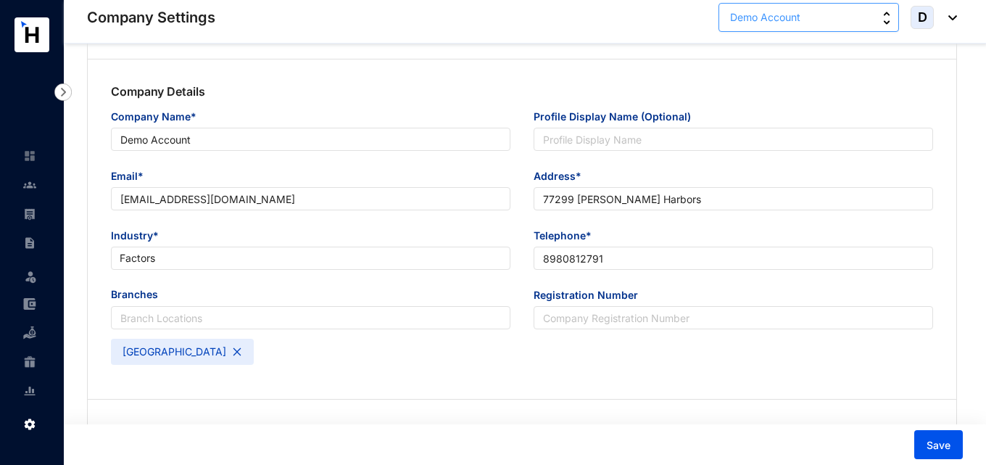
click at [876, 14] on button "Demo Account" at bounding box center [808, 17] width 181 height 29
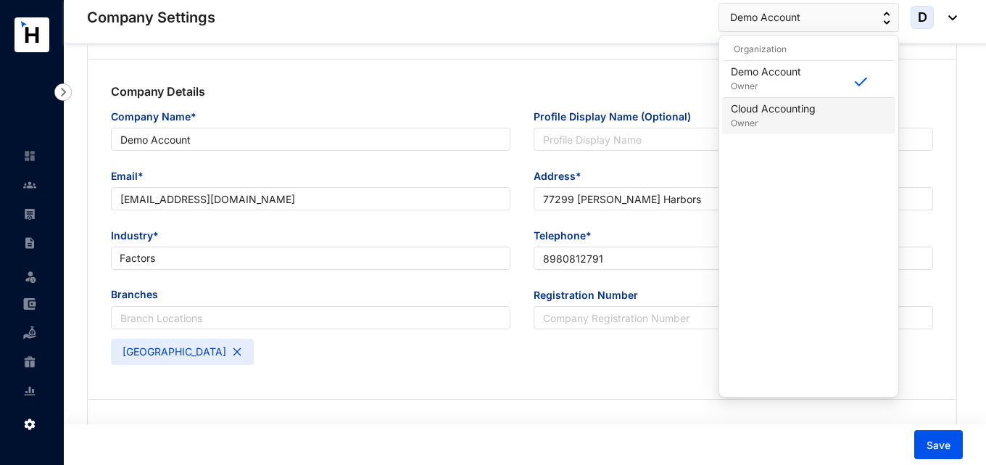
click at [775, 118] on p "Owner" at bounding box center [773, 123] width 85 height 14
